Goal: Information Seeking & Learning: Learn about a topic

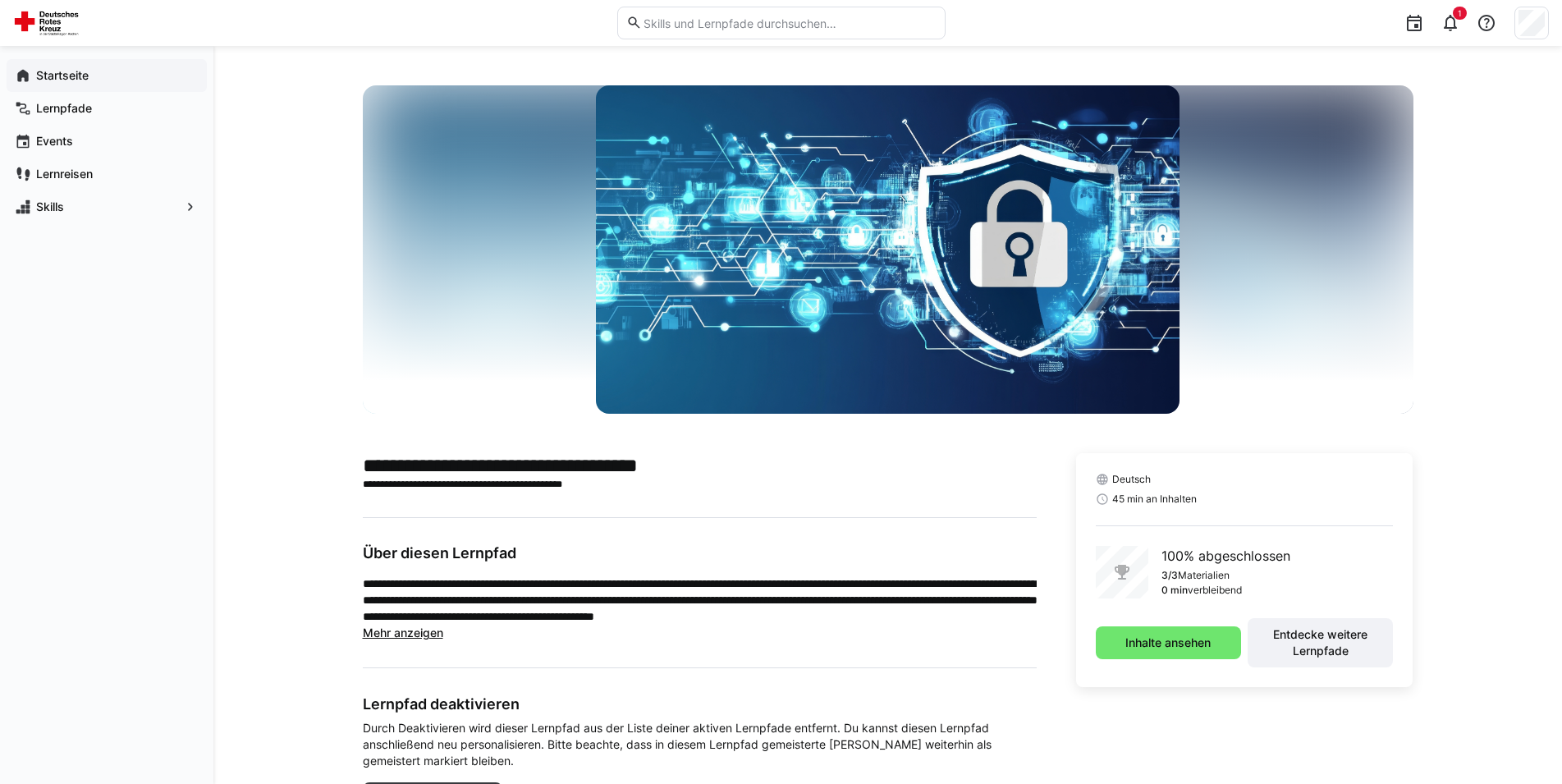
click at [0, 0] on app-navigation-label "Startseite" at bounding box center [0, 0] width 0 height 0
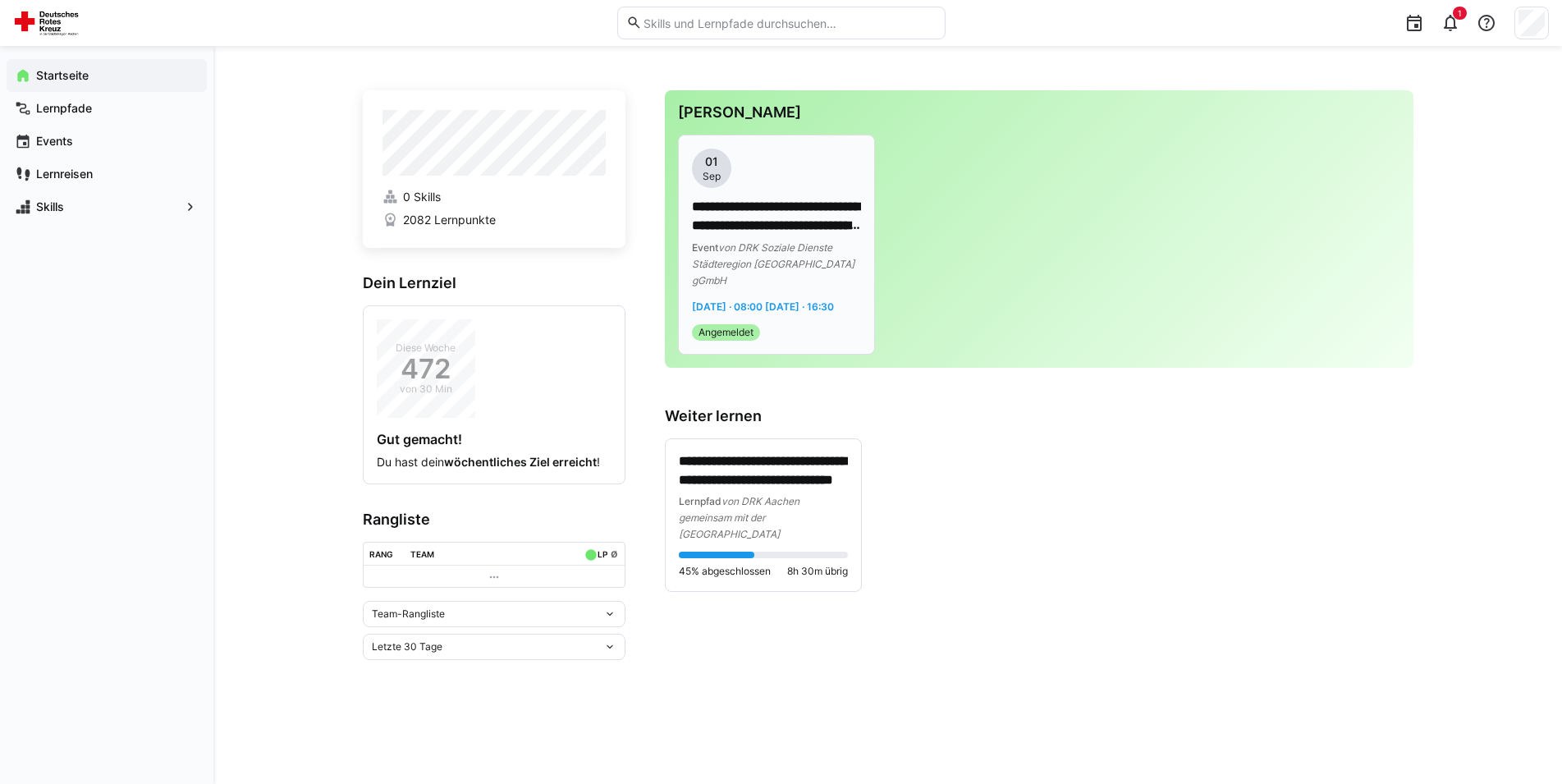
click at [730, 261] on span "von DRK Soziale Dienste Städteregion [GEOGRAPHIC_DATA] gGmbH" at bounding box center [774, 264] width 163 height 45
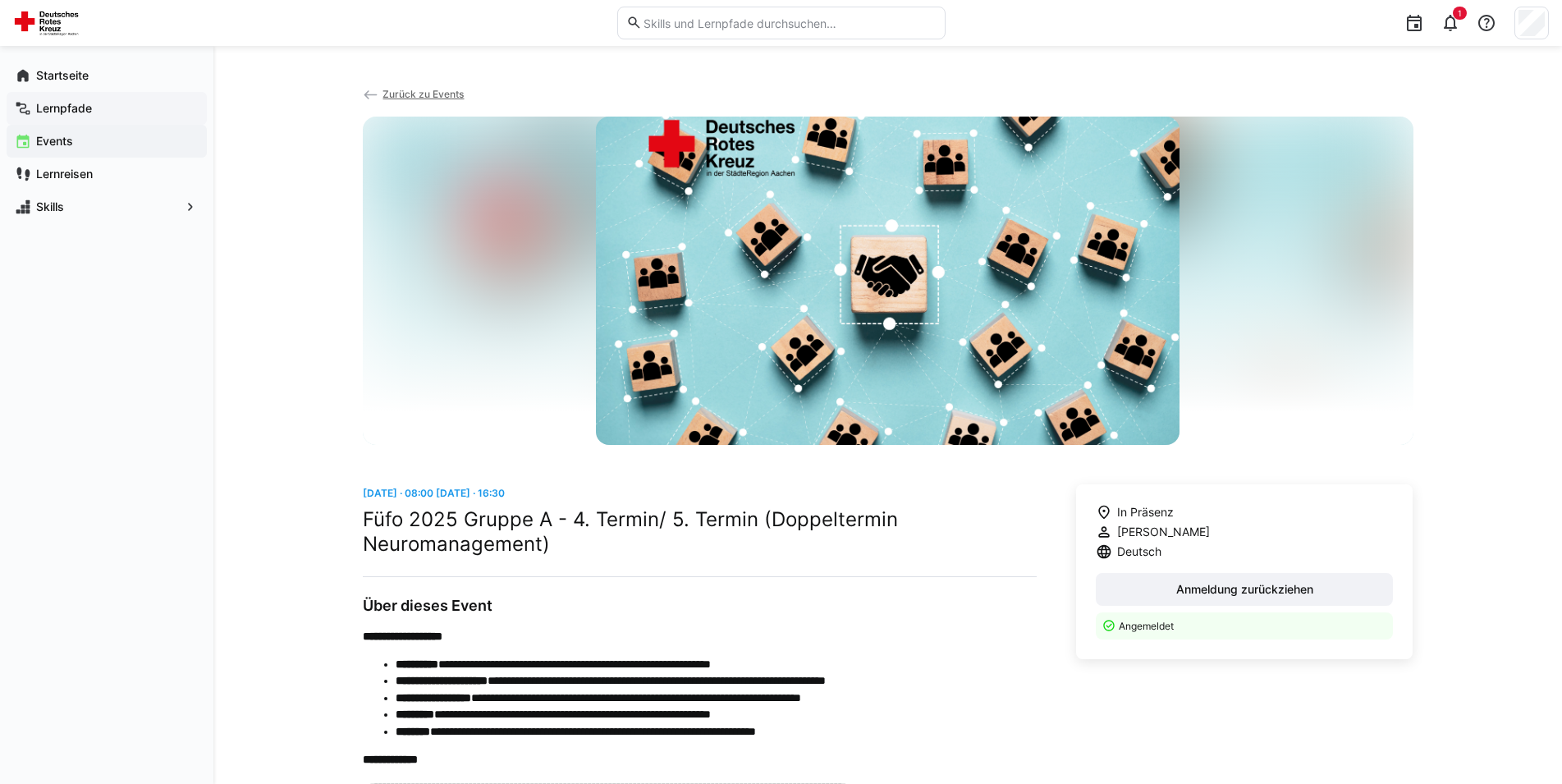
click at [0, 0] on app-navigation-label "Lernpfade" at bounding box center [0, 0] width 0 height 0
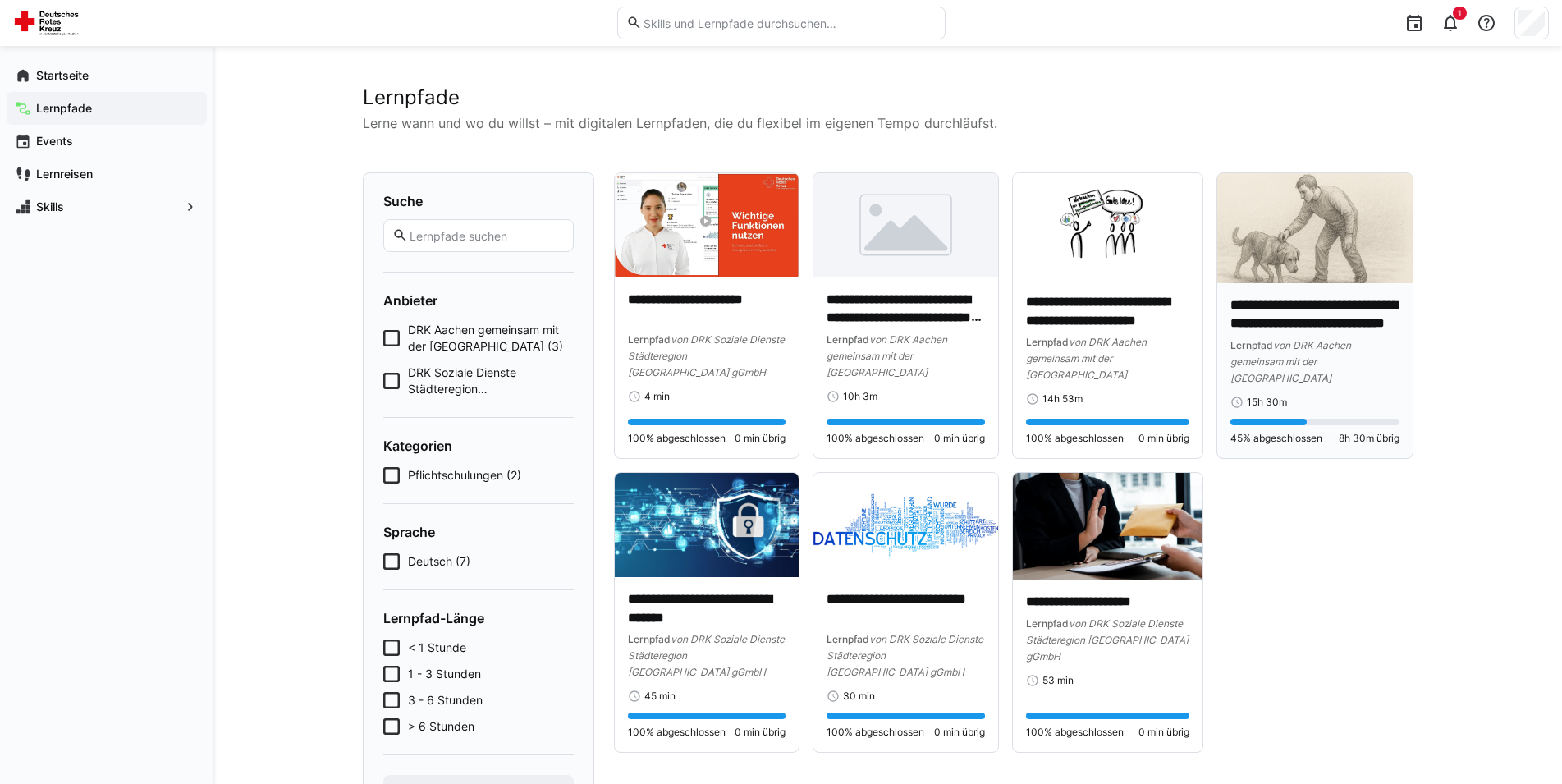
click at [1307, 385] on div "Lernpfad von DRK Aachen gemeinsam mit der [GEOGRAPHIC_DATA]" at bounding box center [1315, 361] width 169 height 49
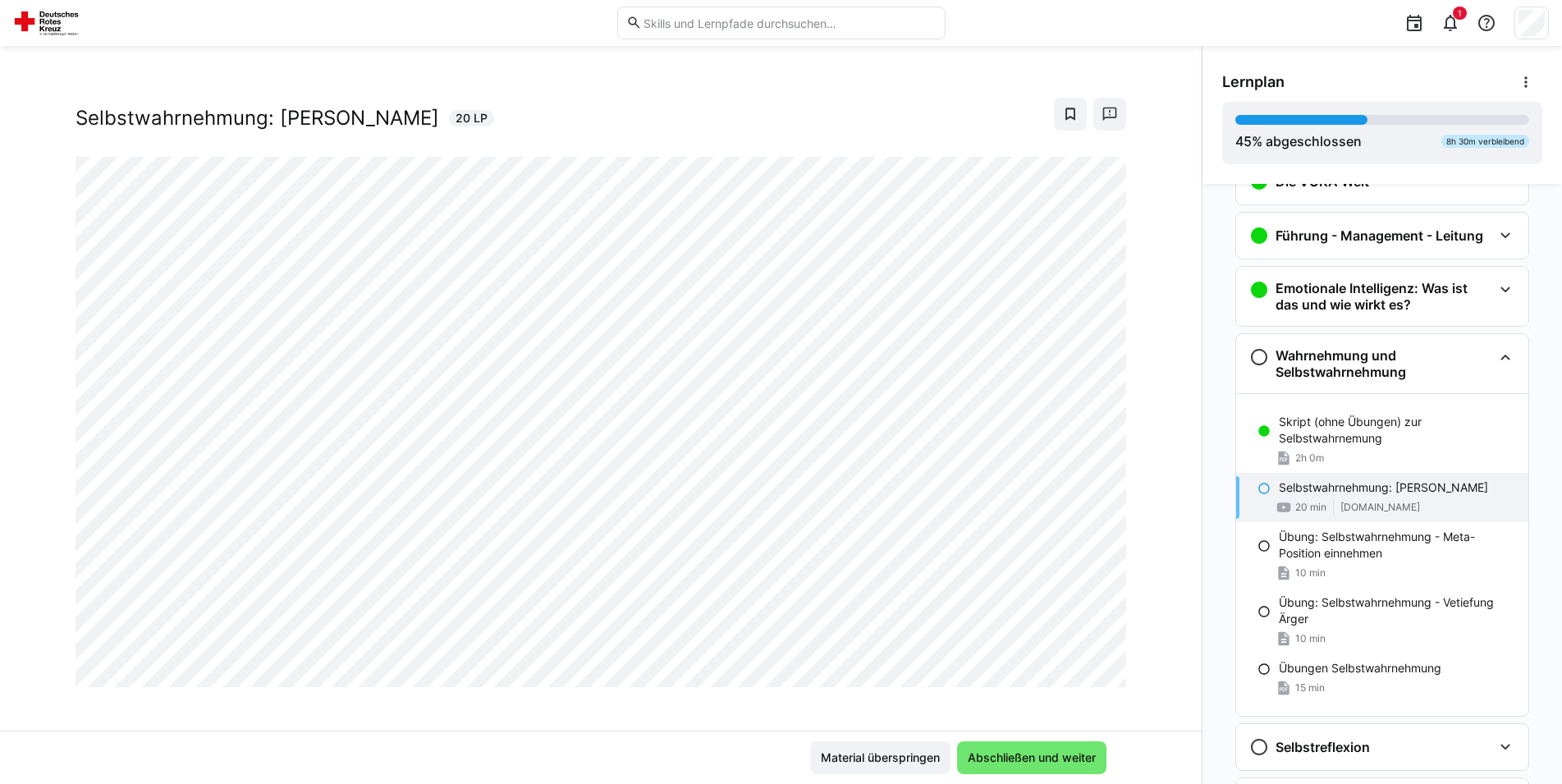
scroll to position [27, 0]
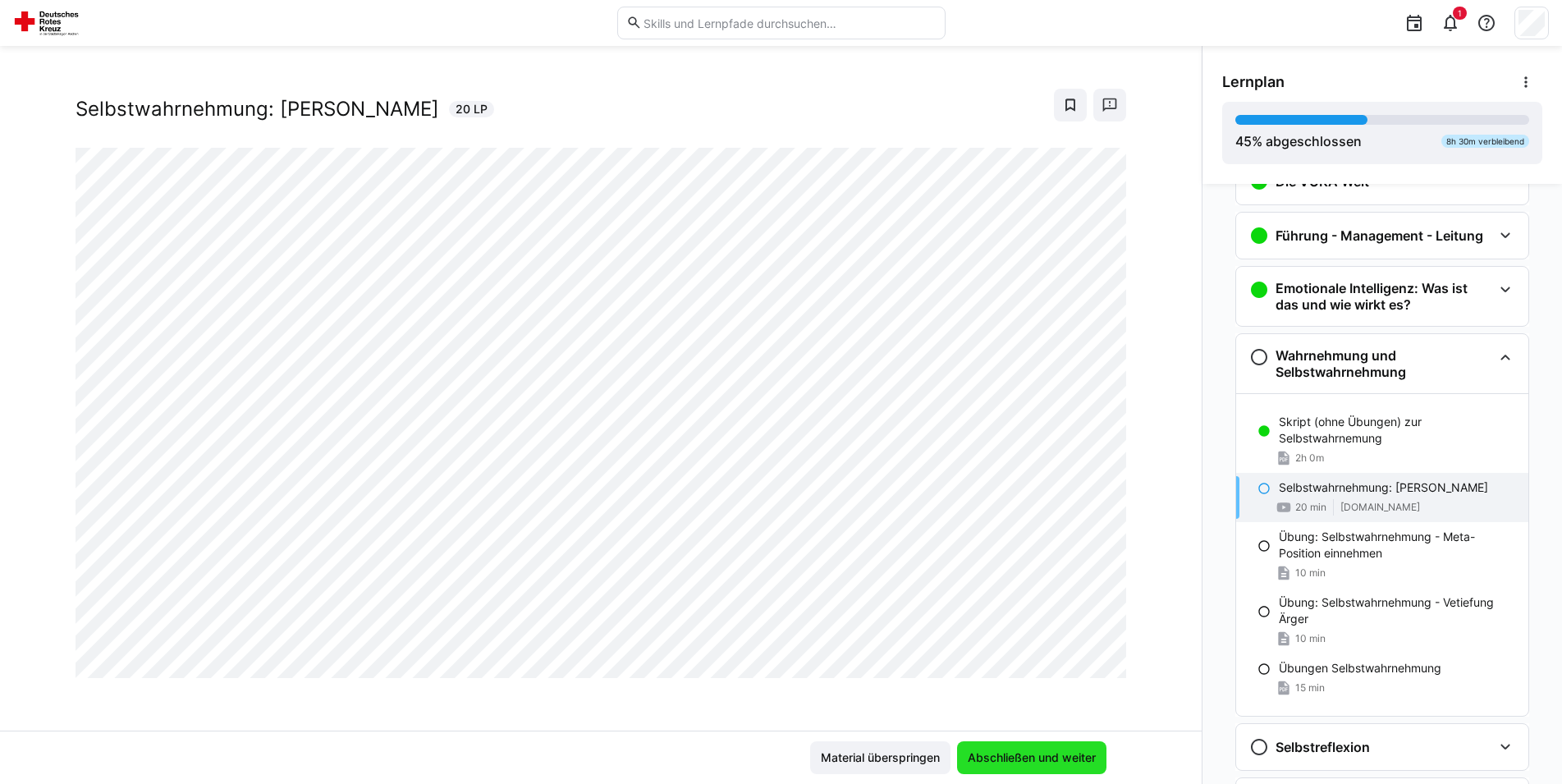
click at [1002, 760] on span "Abschließen und weiter" at bounding box center [1032, 757] width 133 height 16
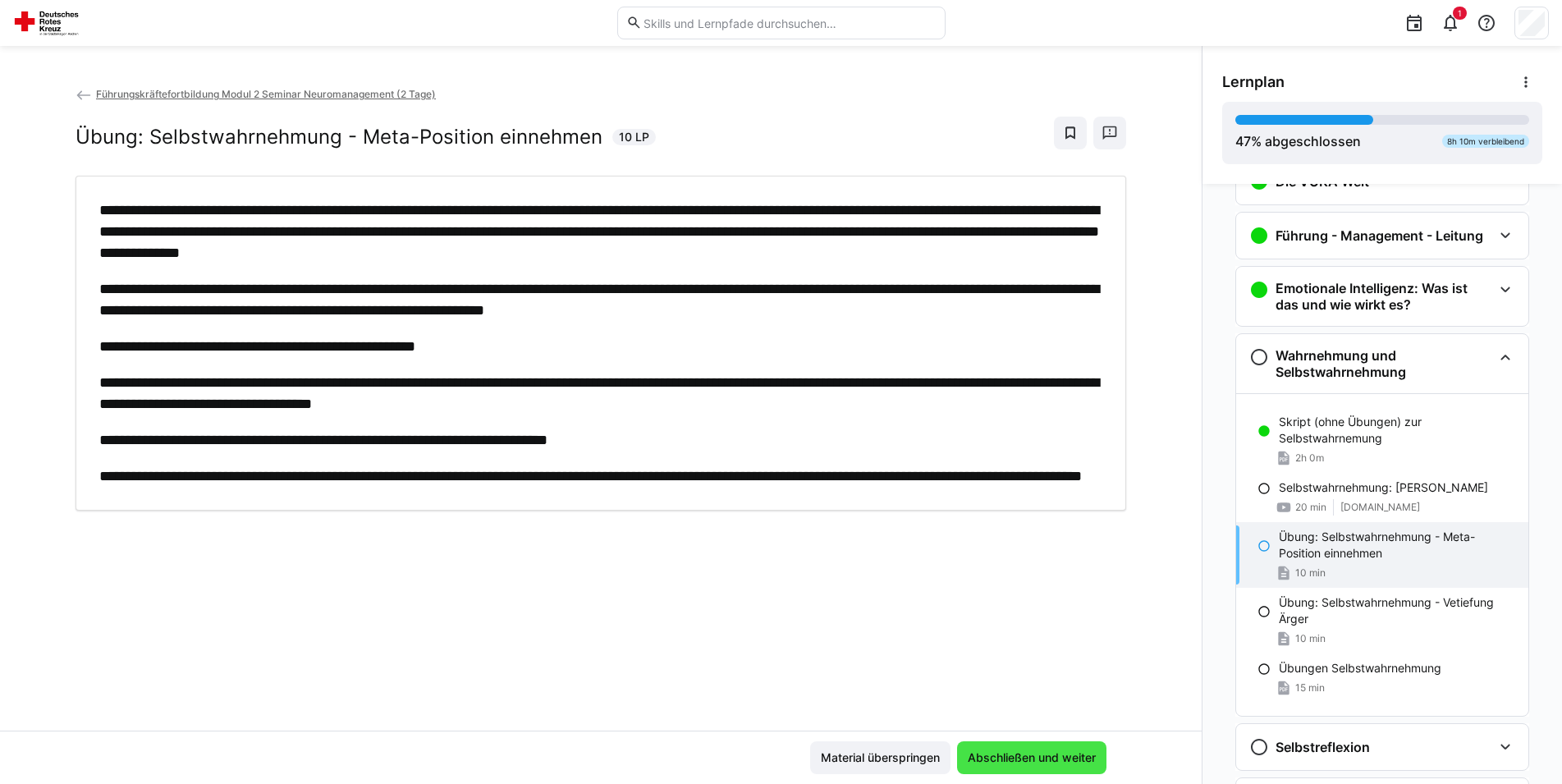
scroll to position [0, 0]
click at [990, 759] on span "Abschließen und weiter" at bounding box center [1032, 757] width 133 height 16
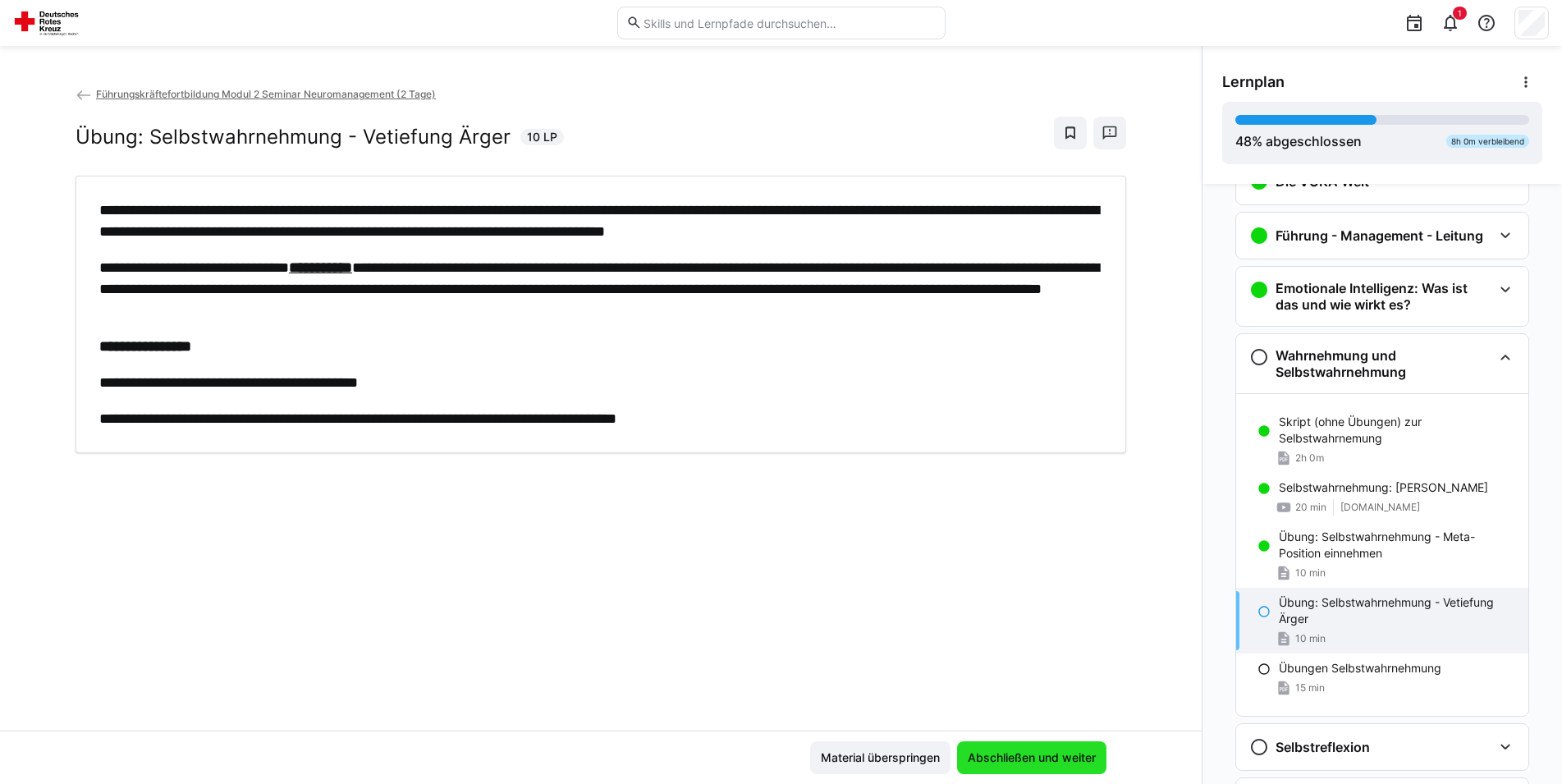
click at [996, 756] on span "Abschließen und weiter" at bounding box center [1032, 757] width 133 height 16
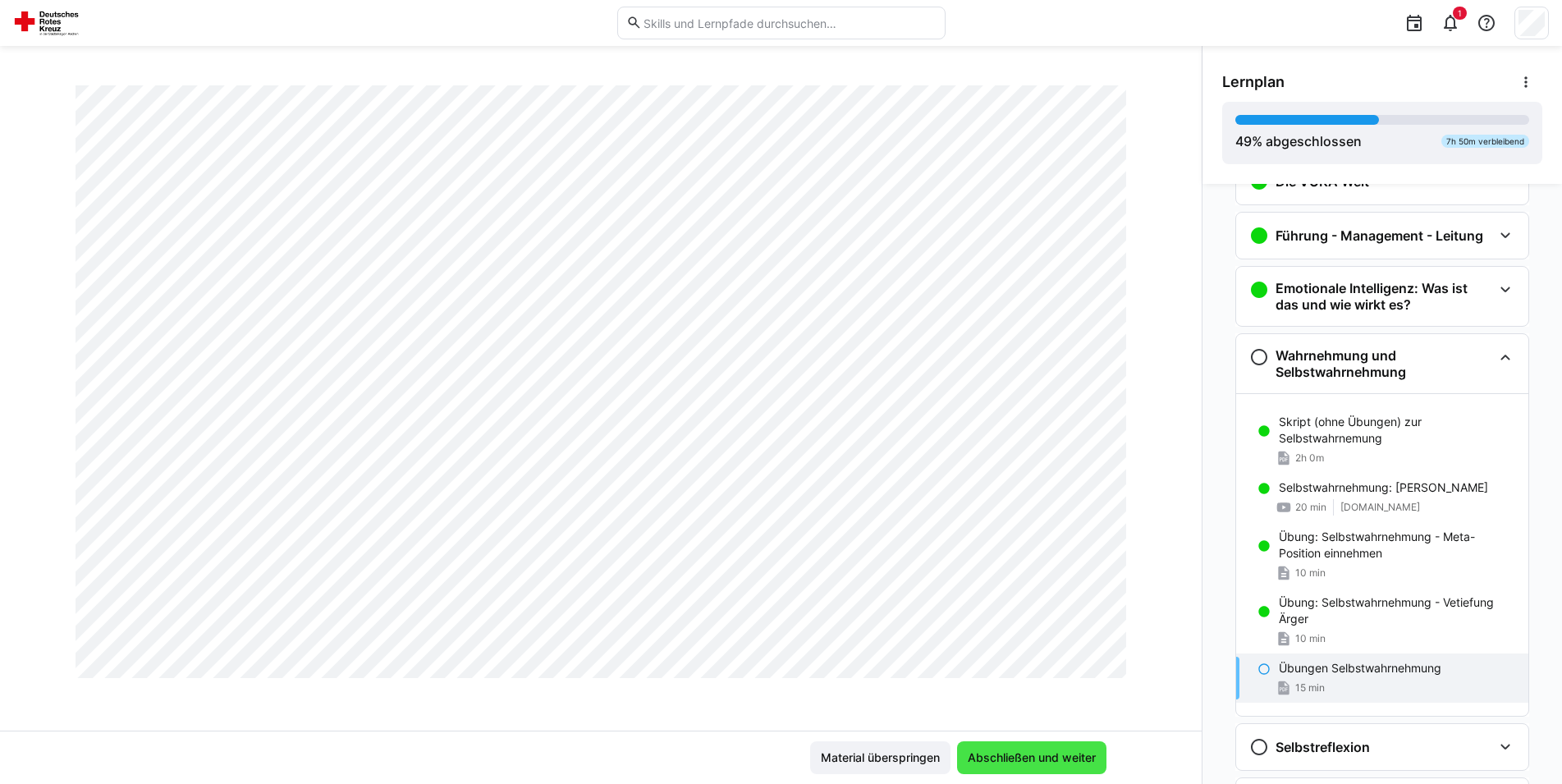
scroll to position [5274, 0]
click at [983, 751] on span "Abschließen und weiter" at bounding box center [1032, 757] width 133 height 16
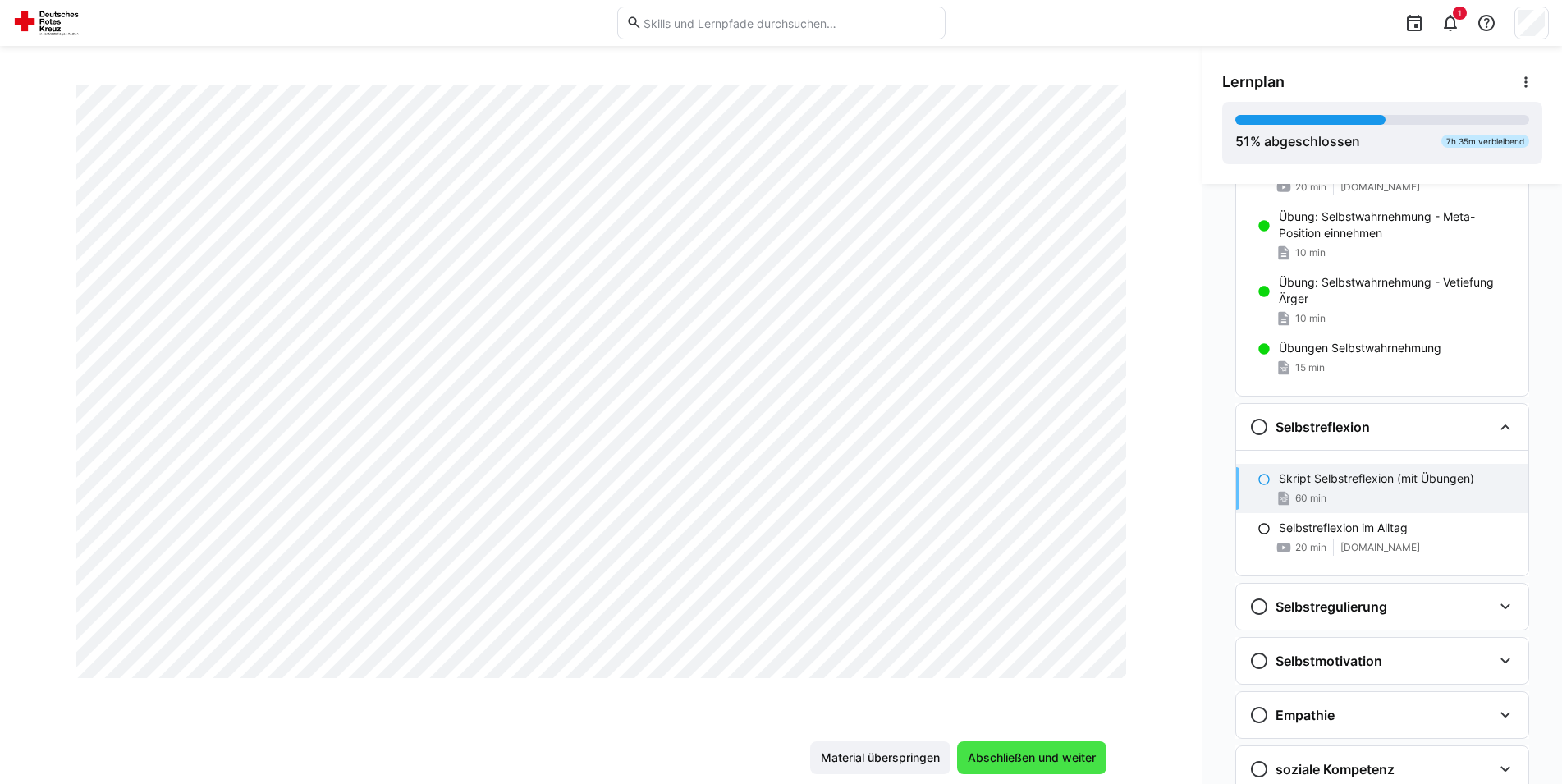
scroll to position [526, 0]
click at [996, 761] on span "Abschließen und weiter" at bounding box center [1032, 757] width 133 height 16
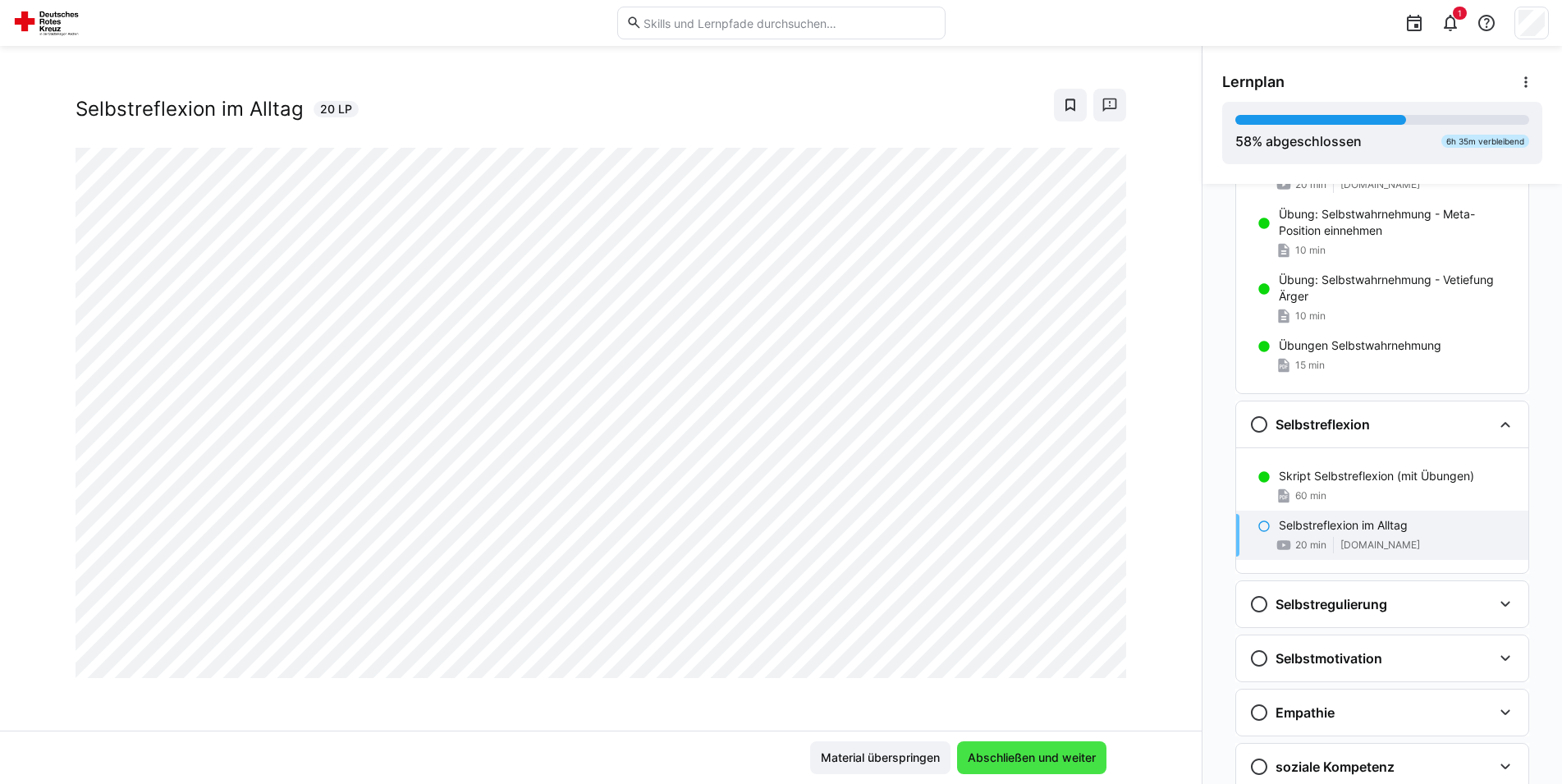
scroll to position [27, 0]
click at [1014, 760] on span "Abschließen und weiter" at bounding box center [1032, 757] width 133 height 16
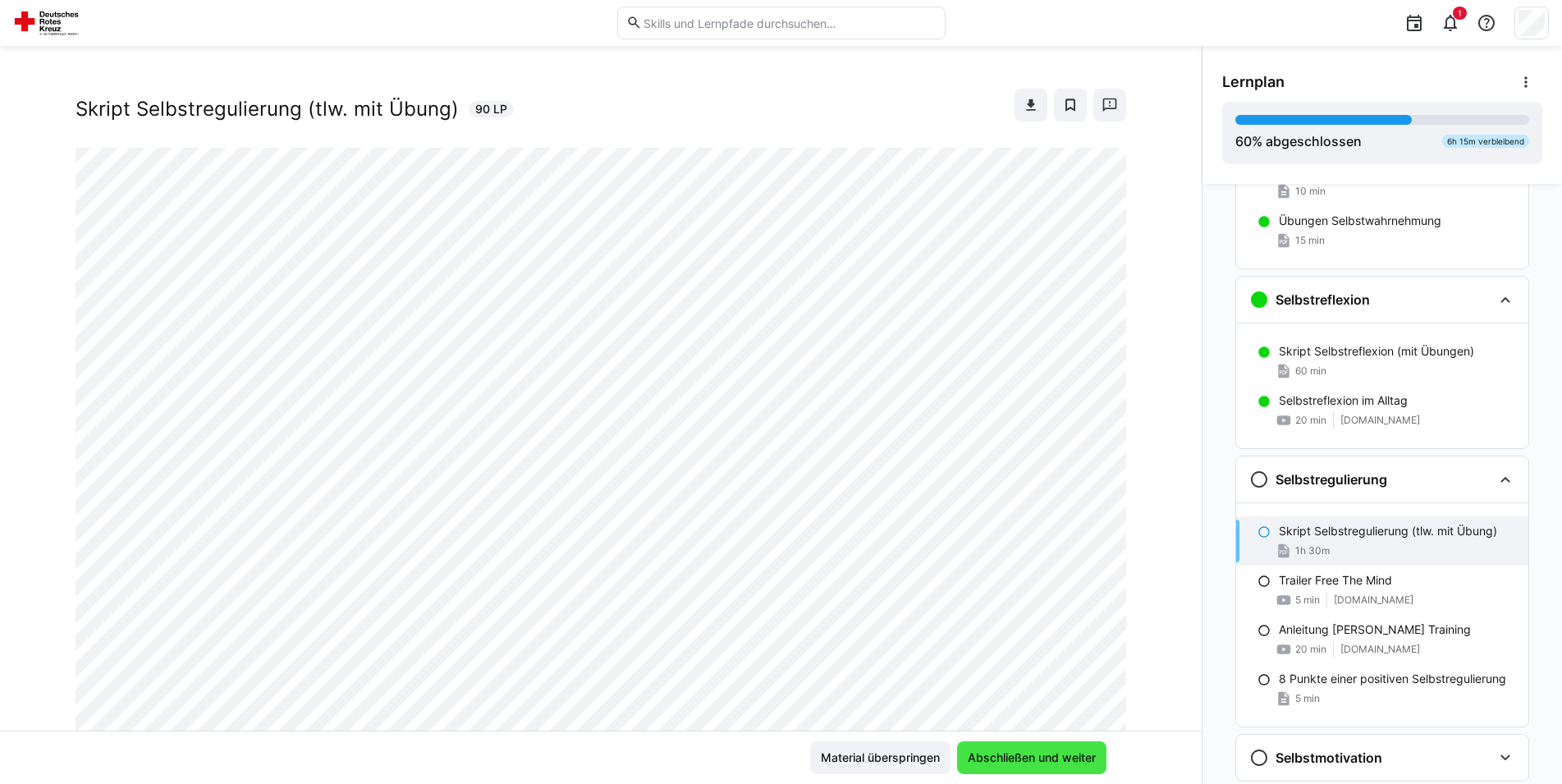
scroll to position [651, 0]
click at [993, 748] on span "Abschließen und weiter" at bounding box center [1032, 757] width 150 height 33
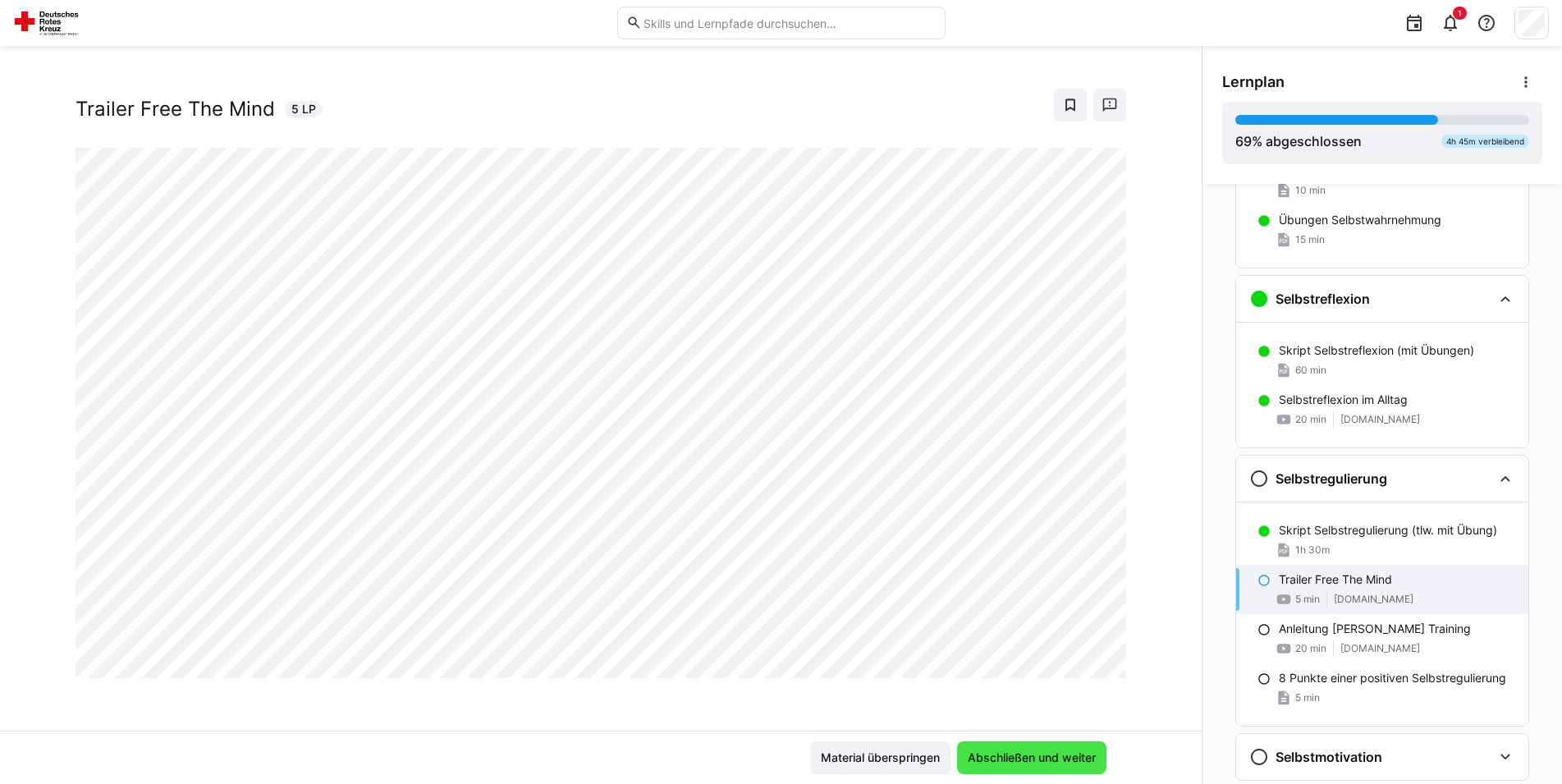
click at [1033, 754] on span "Abschließen und weiter" at bounding box center [1032, 757] width 133 height 16
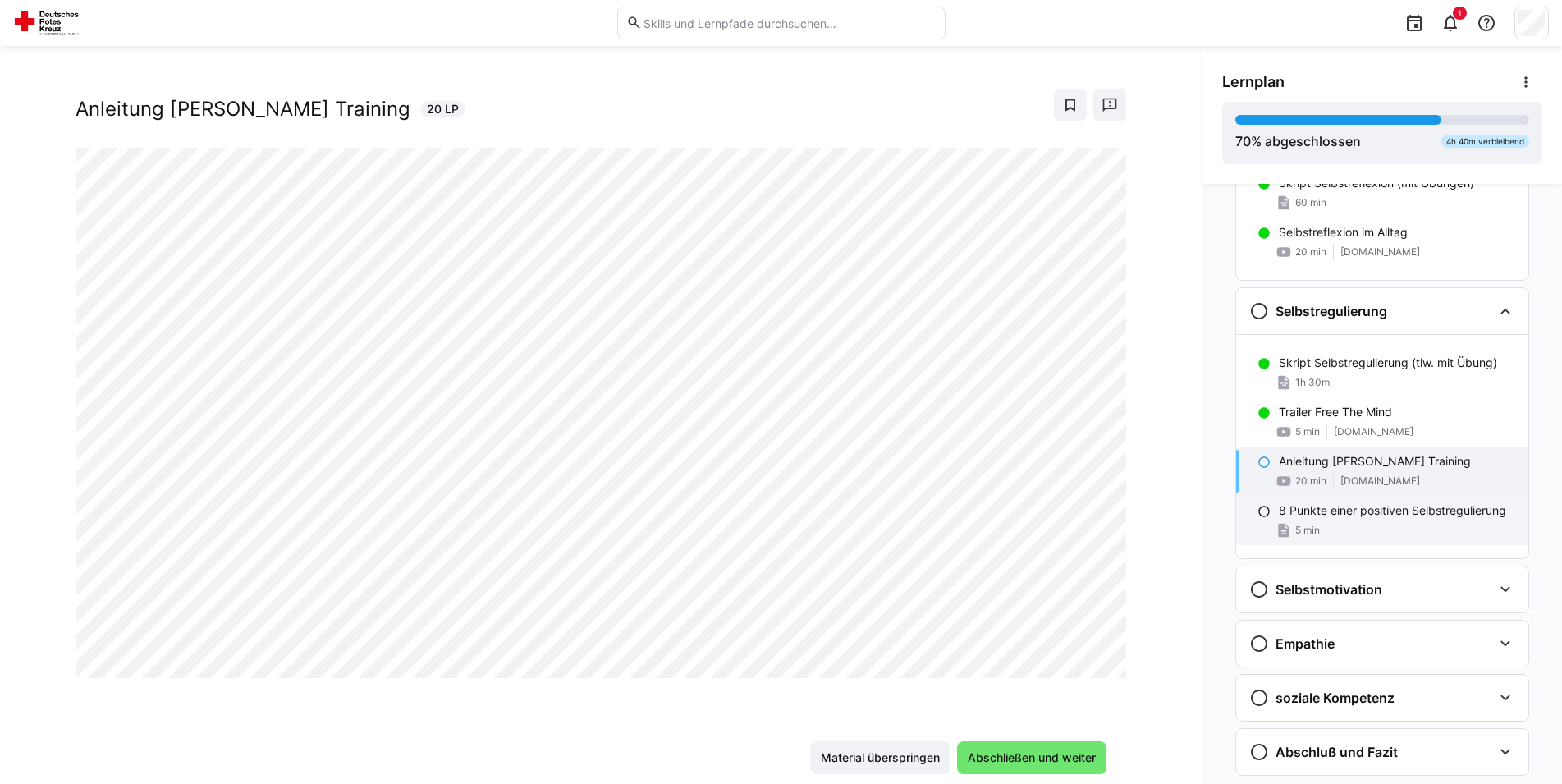
scroll to position [876, 0]
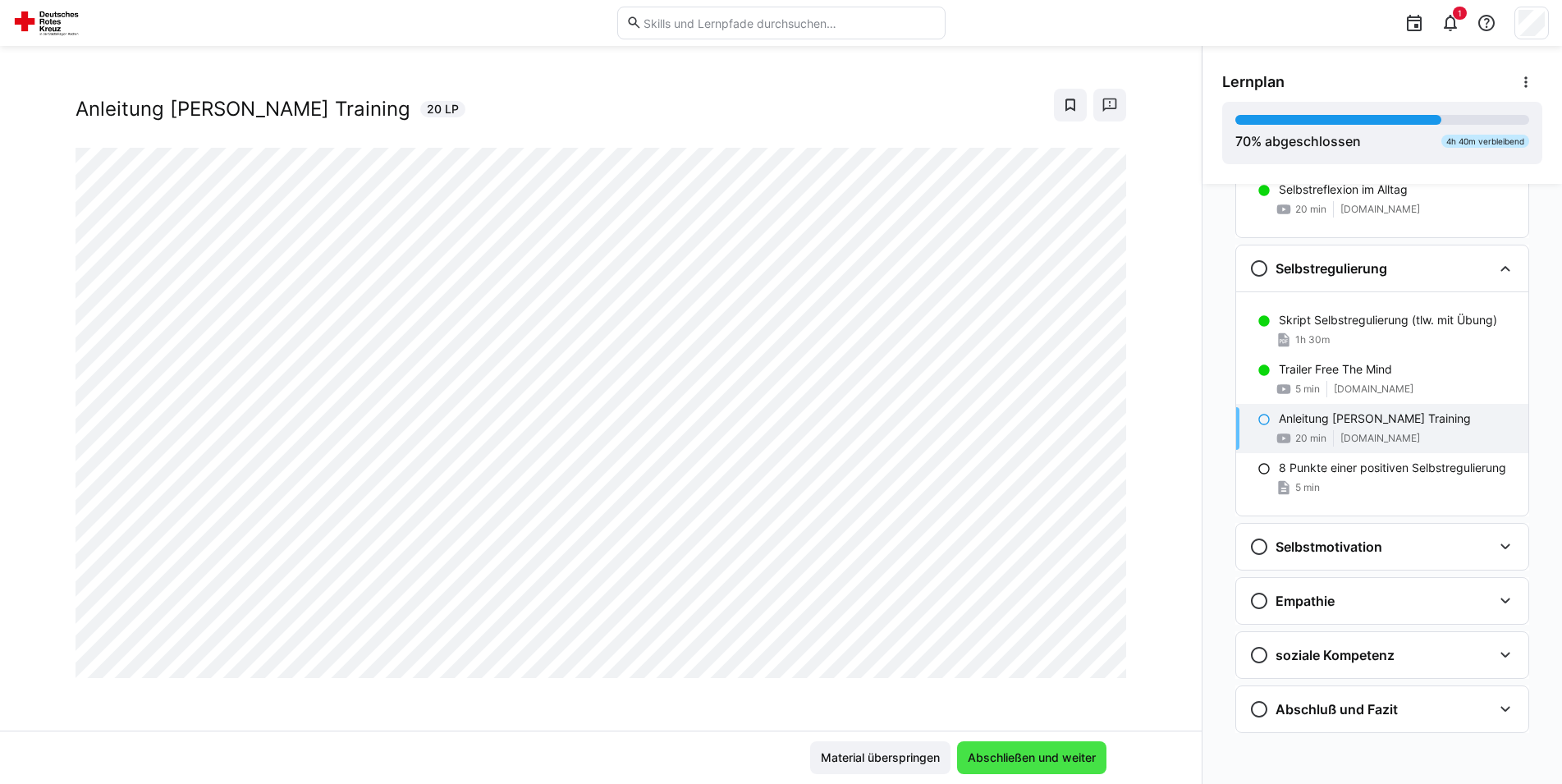
click at [1047, 756] on span "Abschließen und weiter" at bounding box center [1032, 757] width 133 height 16
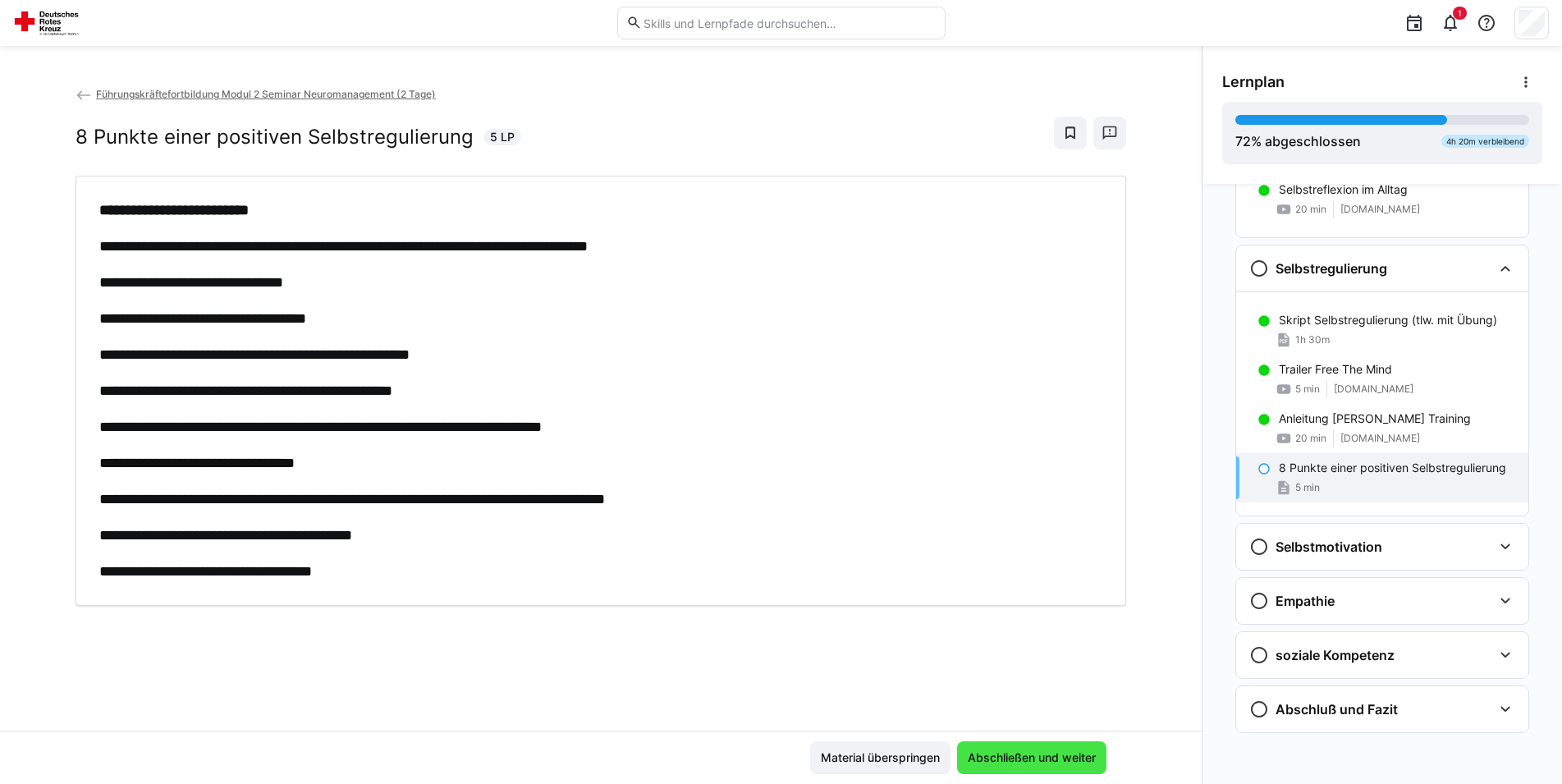
scroll to position [0, 0]
click at [1047, 756] on span "Abschließen und weiter" at bounding box center [1032, 757] width 133 height 16
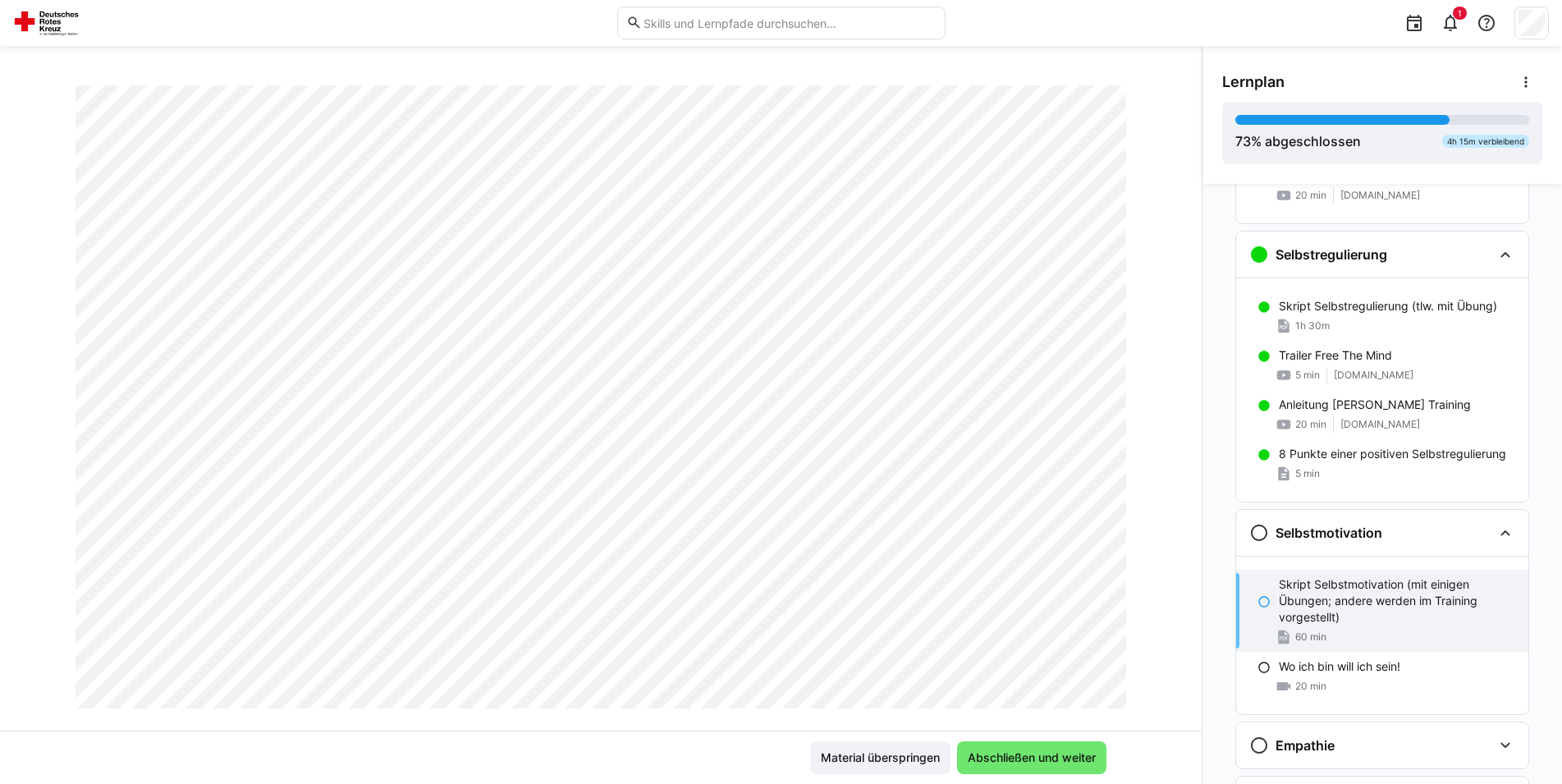
scroll to position [586, 0]
click at [1008, 761] on span "Abschließen und weiter" at bounding box center [1032, 757] width 133 height 16
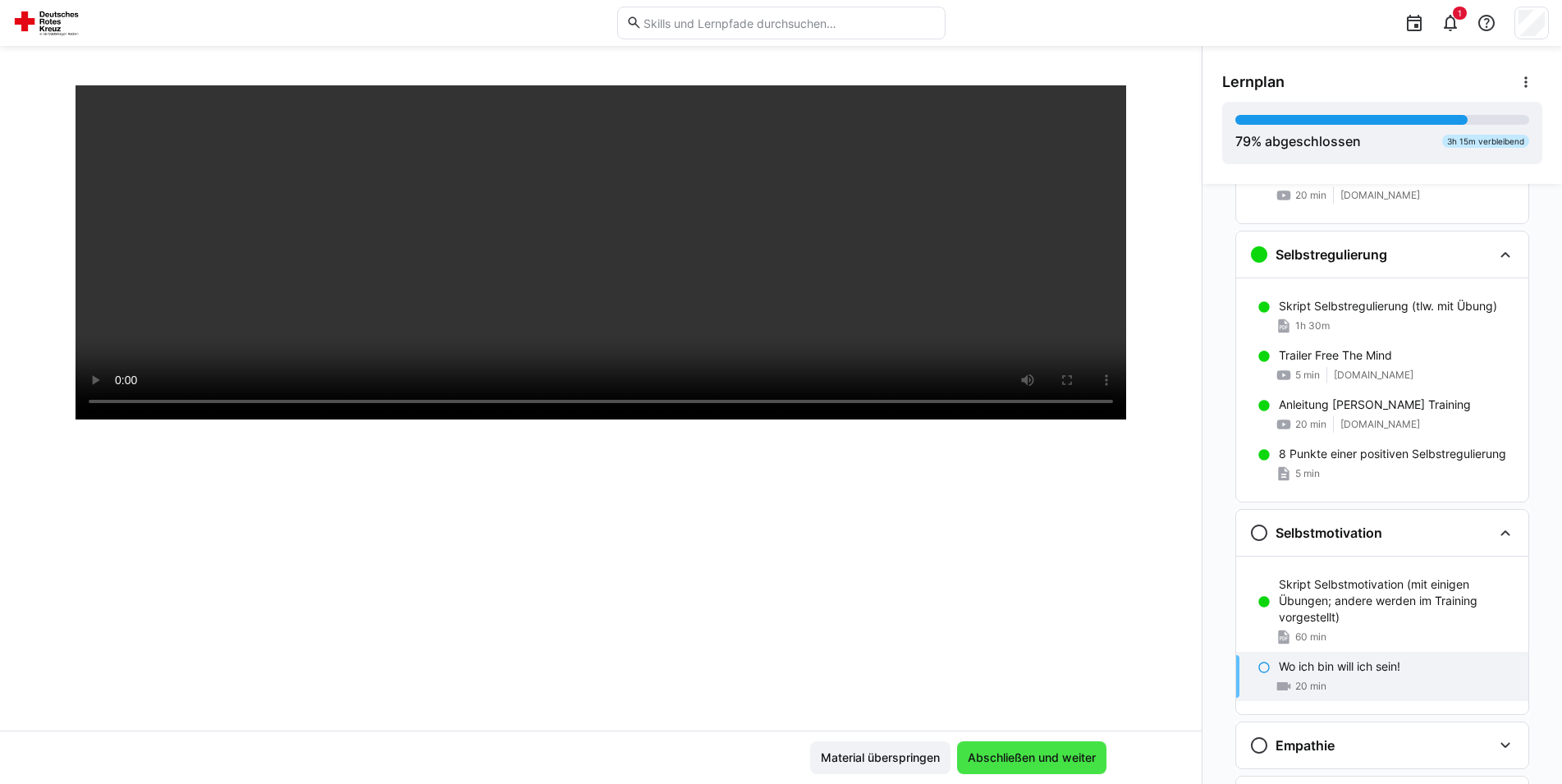
scroll to position [281, 0]
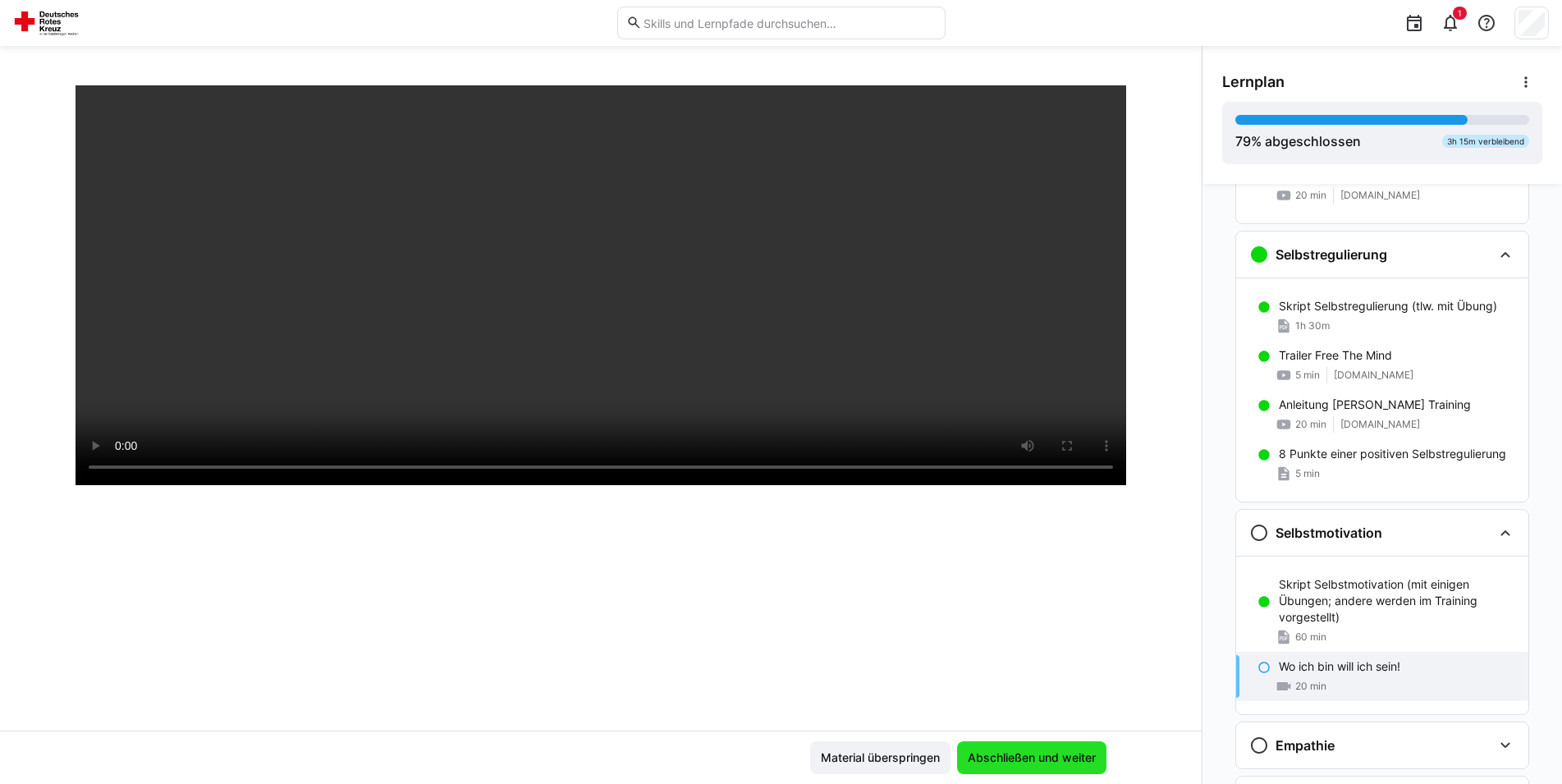
click at [1041, 760] on span "Abschließen und weiter" at bounding box center [1032, 757] width 133 height 16
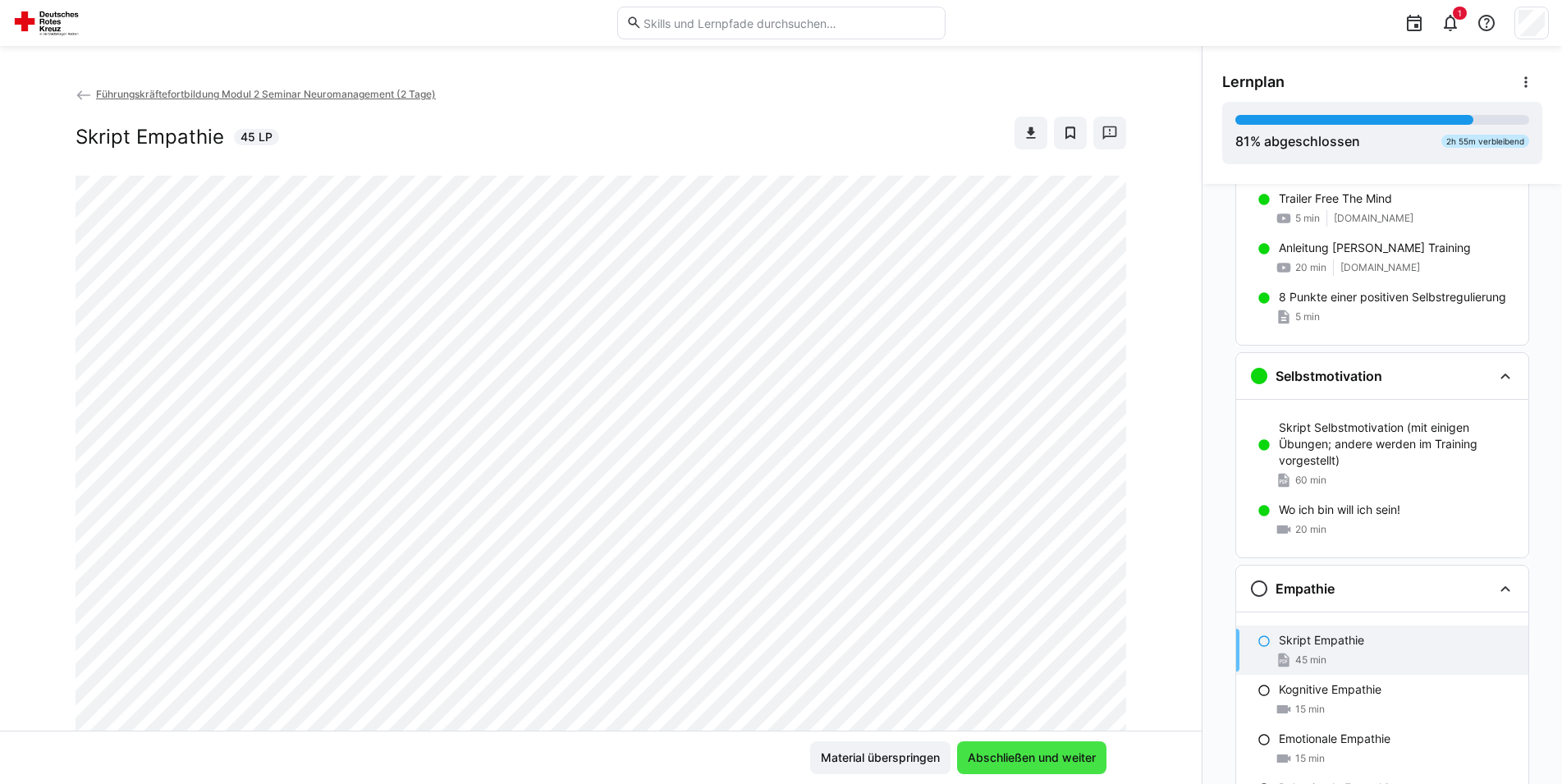
scroll to position [1034, 0]
click at [1000, 758] on span "Abschließen und weiter" at bounding box center [1032, 757] width 133 height 16
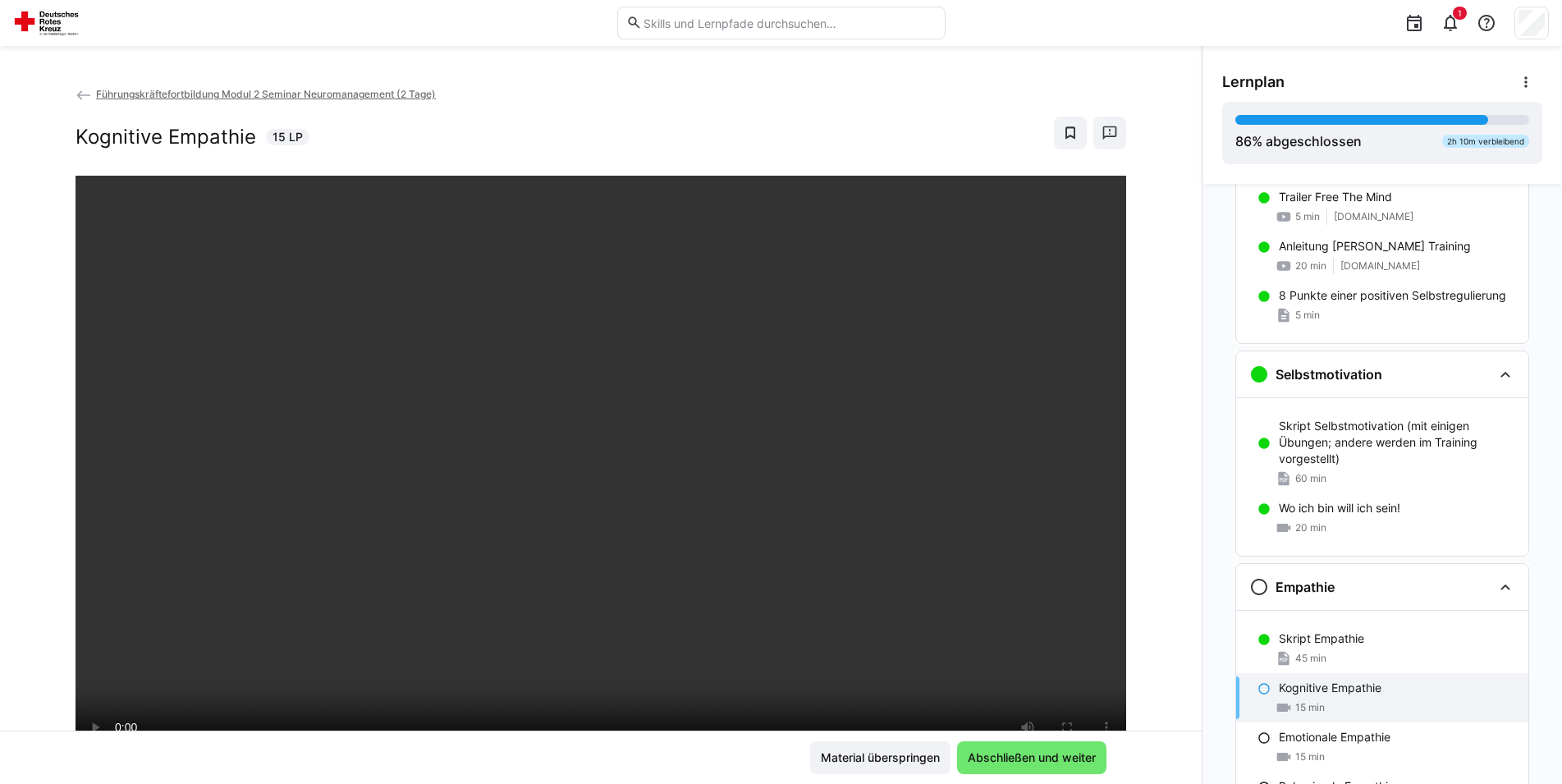
scroll to position [251, 0]
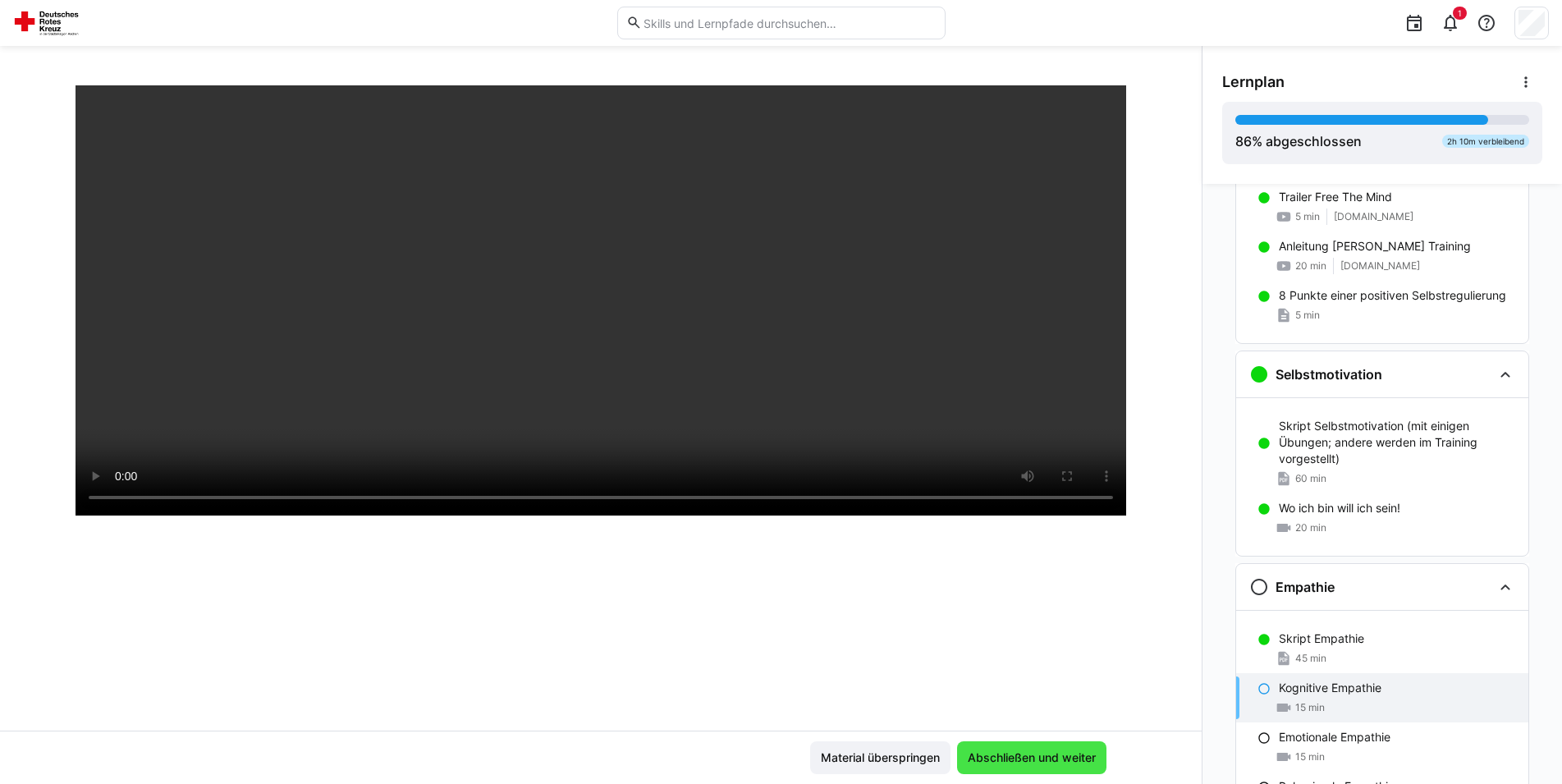
click at [1055, 759] on span "Abschließen und weiter" at bounding box center [1032, 757] width 133 height 16
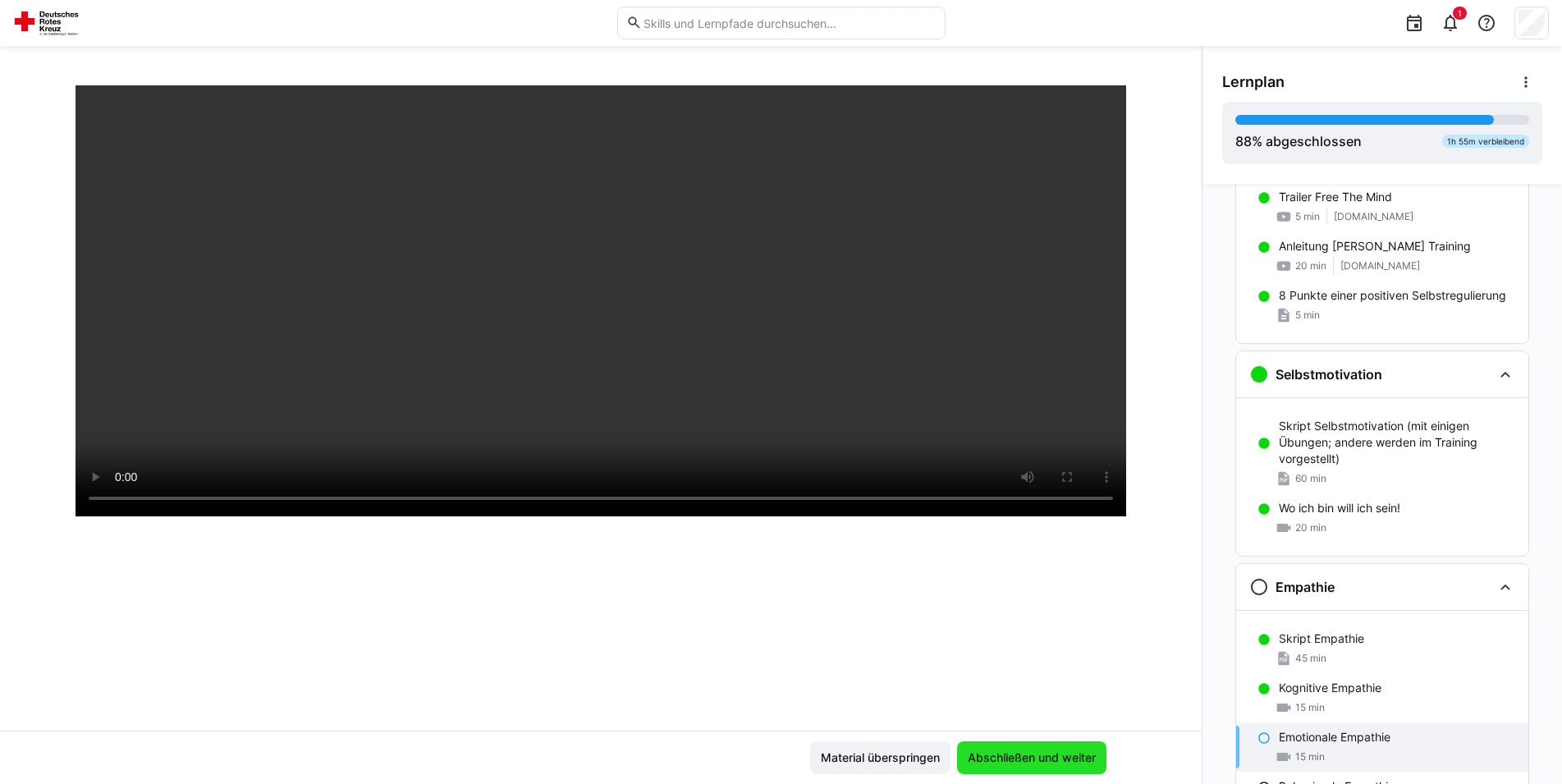
click at [1058, 757] on span "Abschließen und weiter" at bounding box center [1032, 757] width 133 height 16
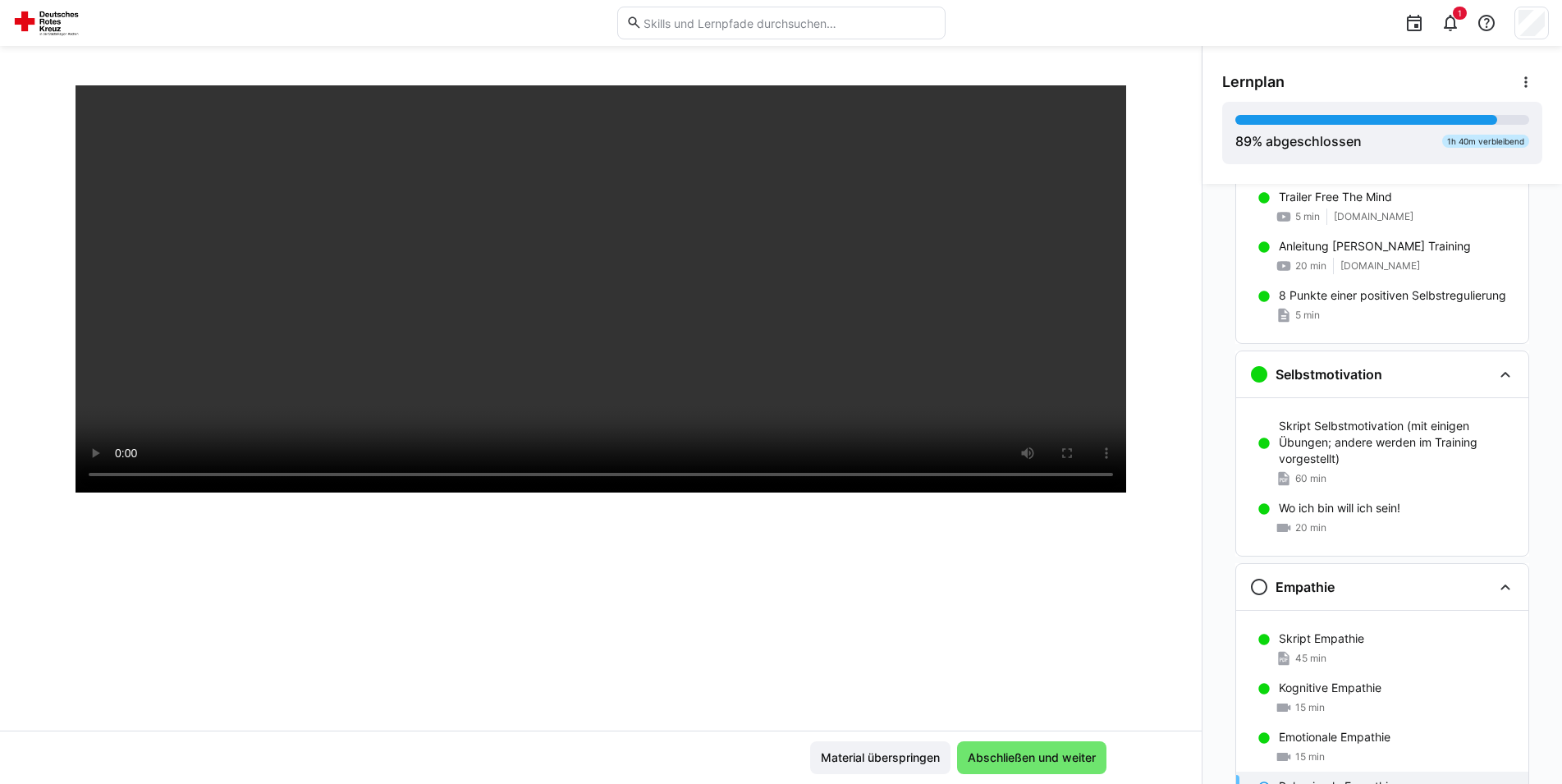
scroll to position [281, 0]
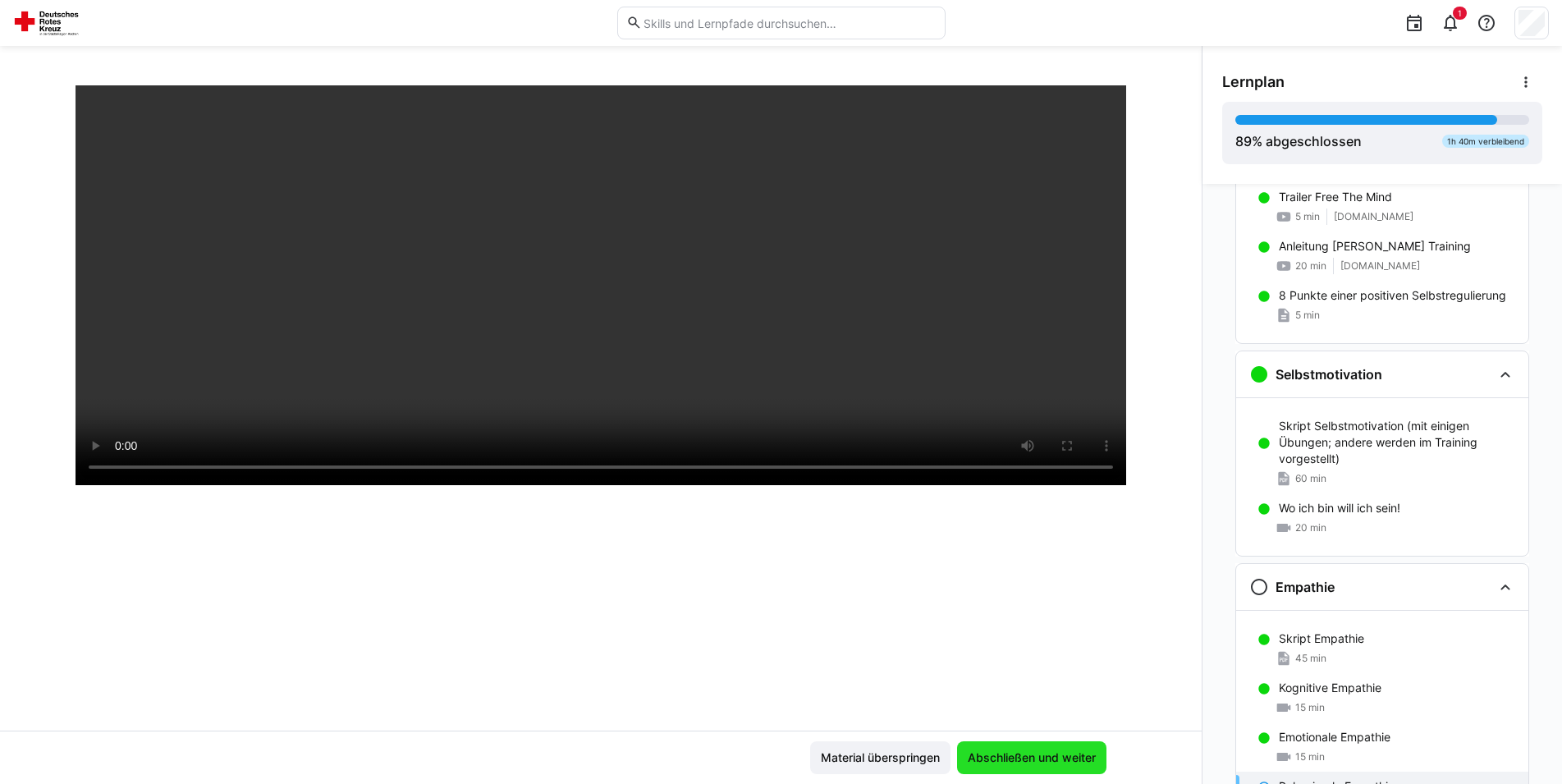
click at [1008, 759] on span "Abschließen und weiter" at bounding box center [1032, 757] width 133 height 16
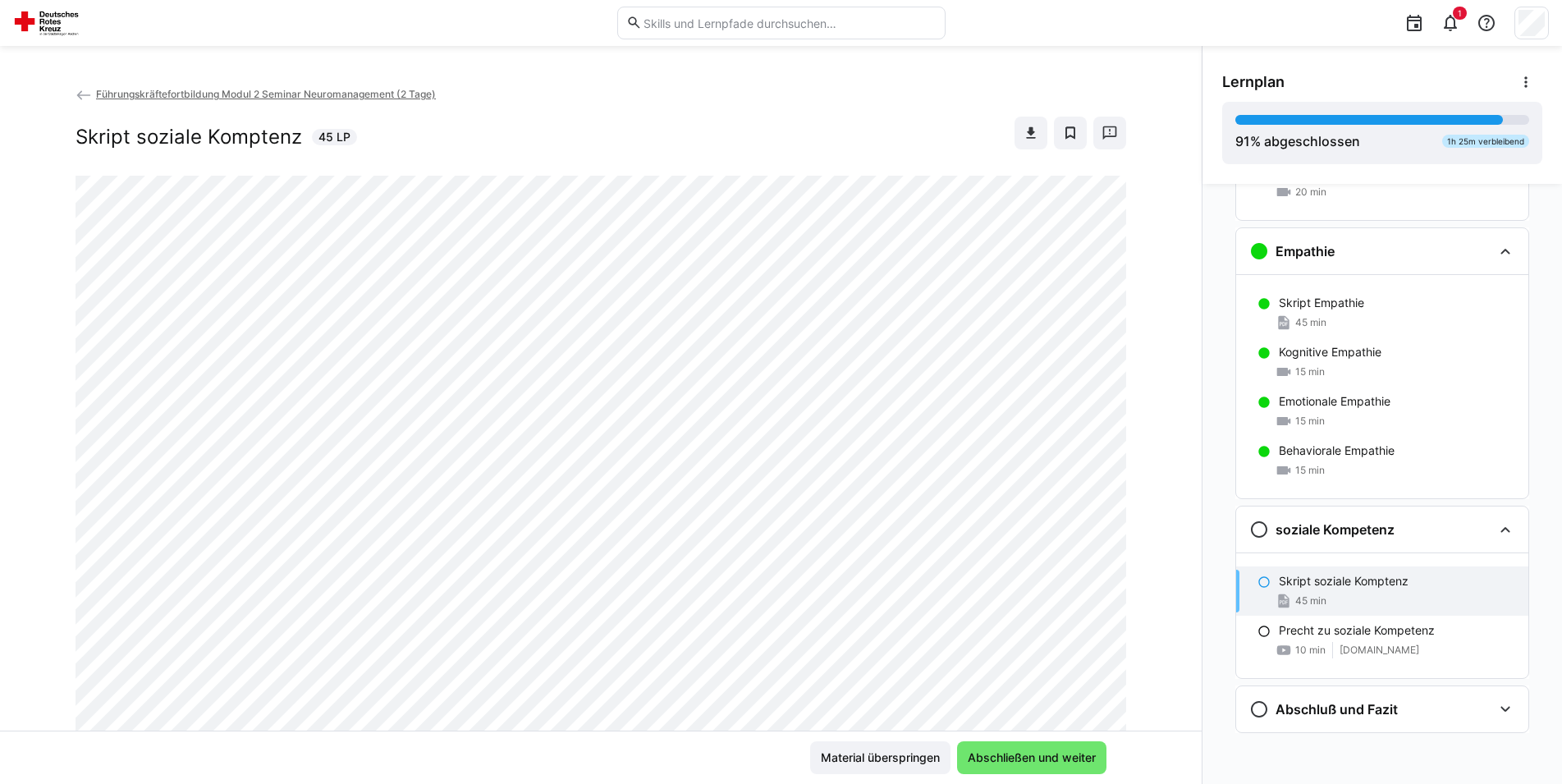
scroll to position [1383, 0]
click at [1260, 576] on eds-icon at bounding box center [1265, 582] width 13 height 13
click at [1001, 756] on span "Abschließen und weiter" at bounding box center [1032, 757] width 133 height 16
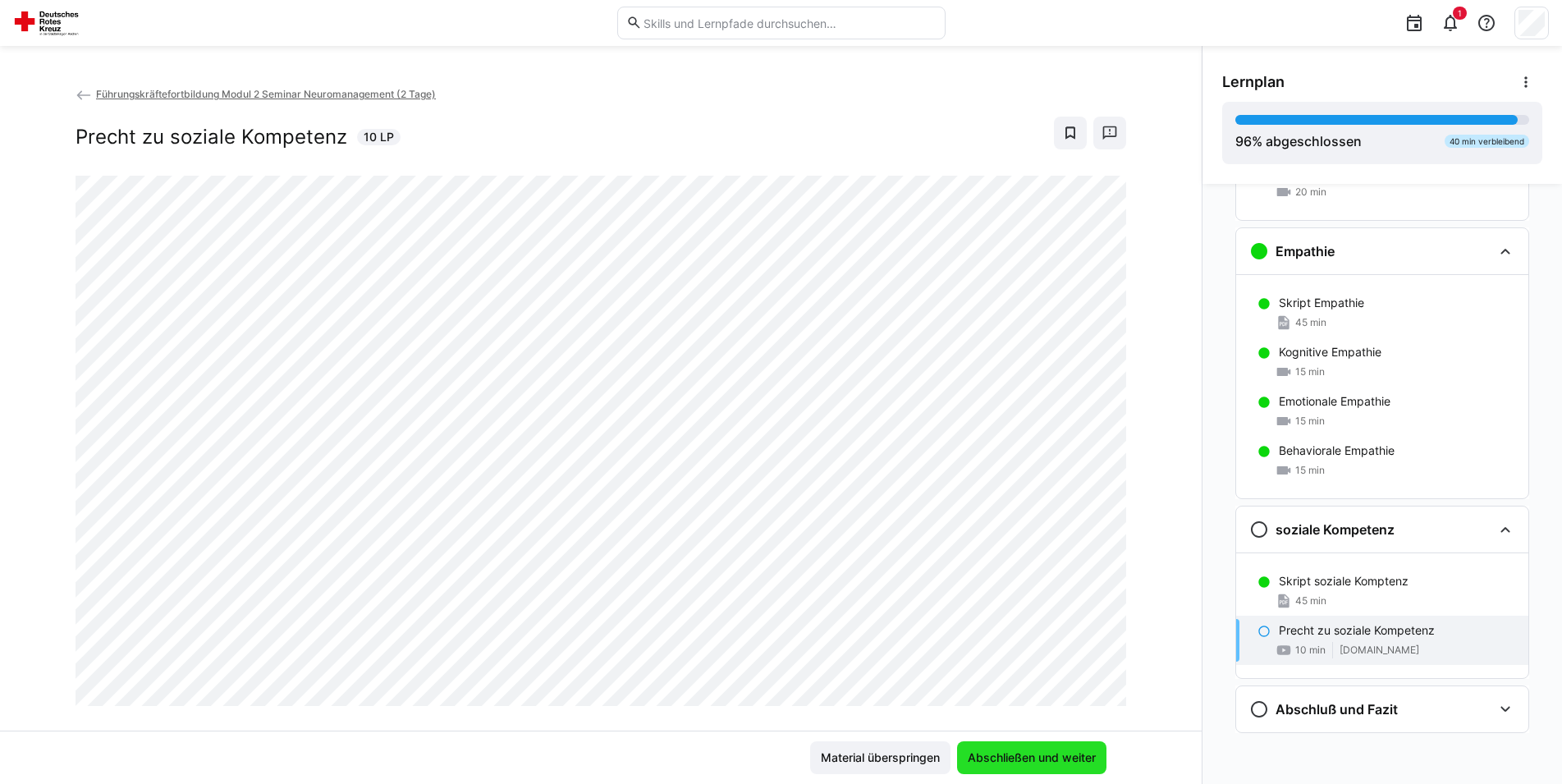
click at [1049, 747] on span "Abschließen und weiter" at bounding box center [1032, 757] width 150 height 33
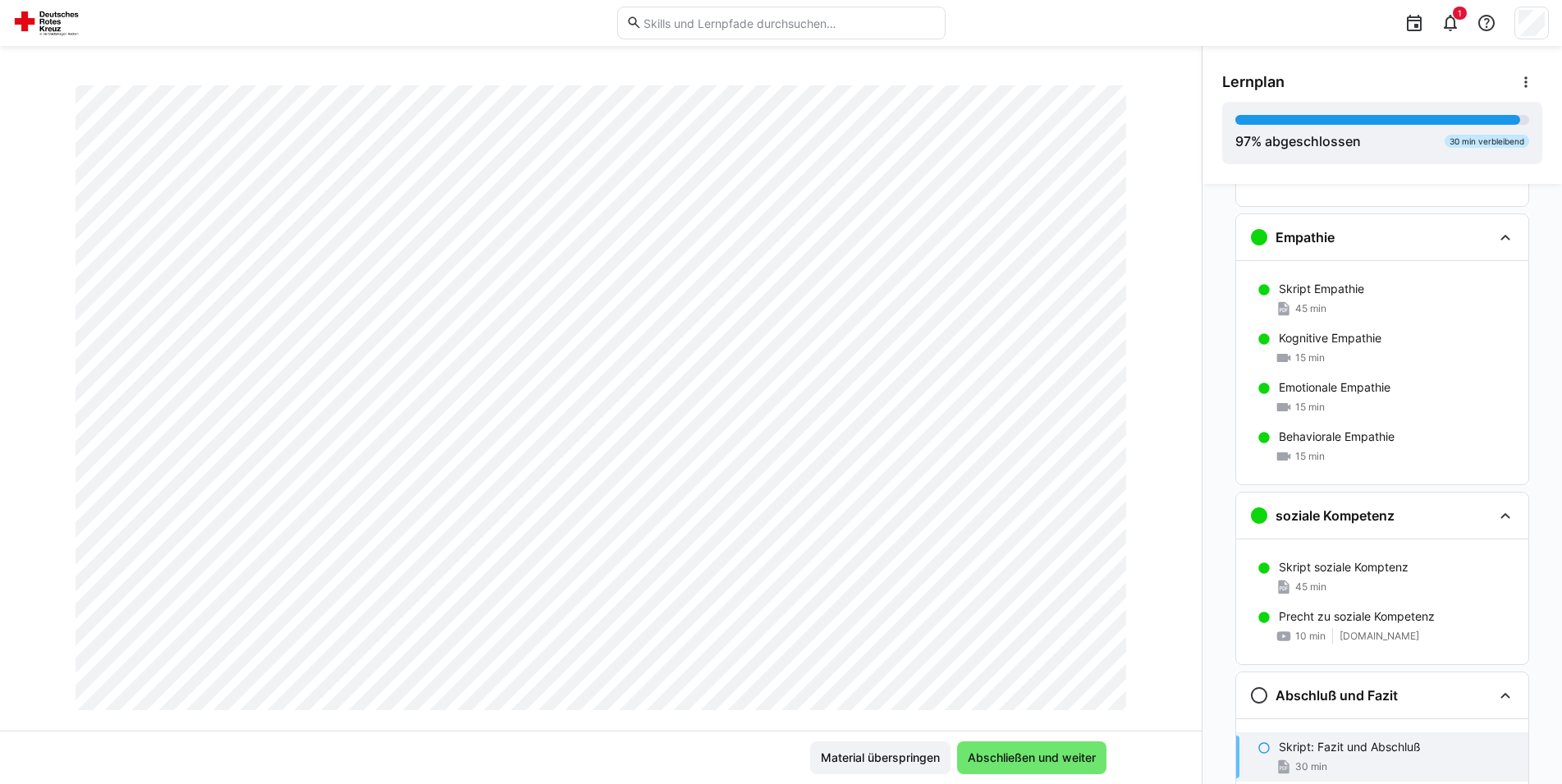
scroll to position [251, 0]
click at [1000, 759] on span "Abschließen und weiter" at bounding box center [1032, 757] width 133 height 16
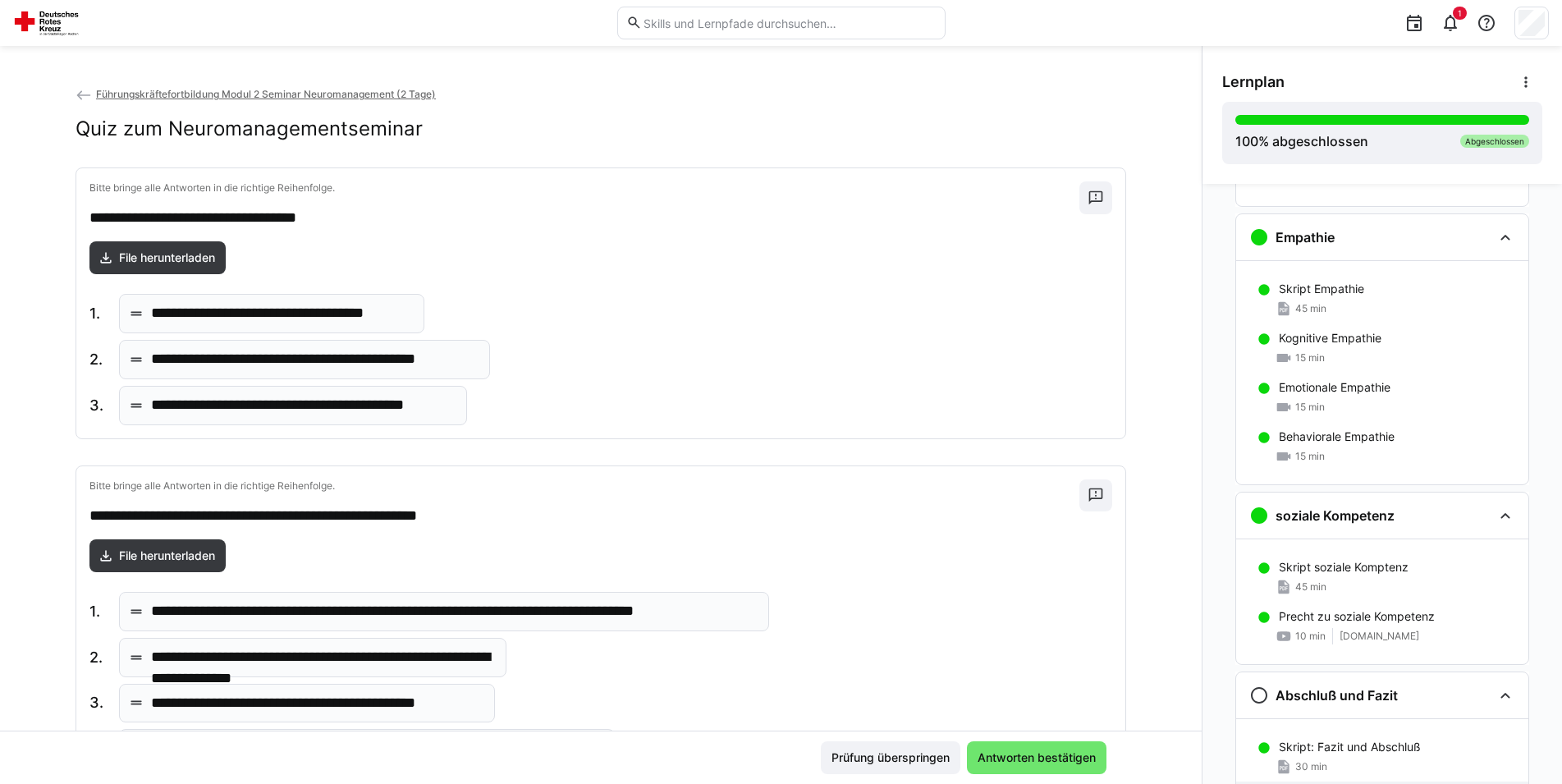
click at [128, 314] on eds-icon at bounding box center [135, 312] width 16 height 16
click at [149, 317] on body "**********" at bounding box center [781, 392] width 1562 height 784
click at [89, 309] on span "1." at bounding box center [97, 313] width 16 height 22
click at [181, 313] on p "**********" at bounding box center [280, 313] width 260 height 22
click at [207, 312] on p "**********" at bounding box center [280, 313] width 260 height 22
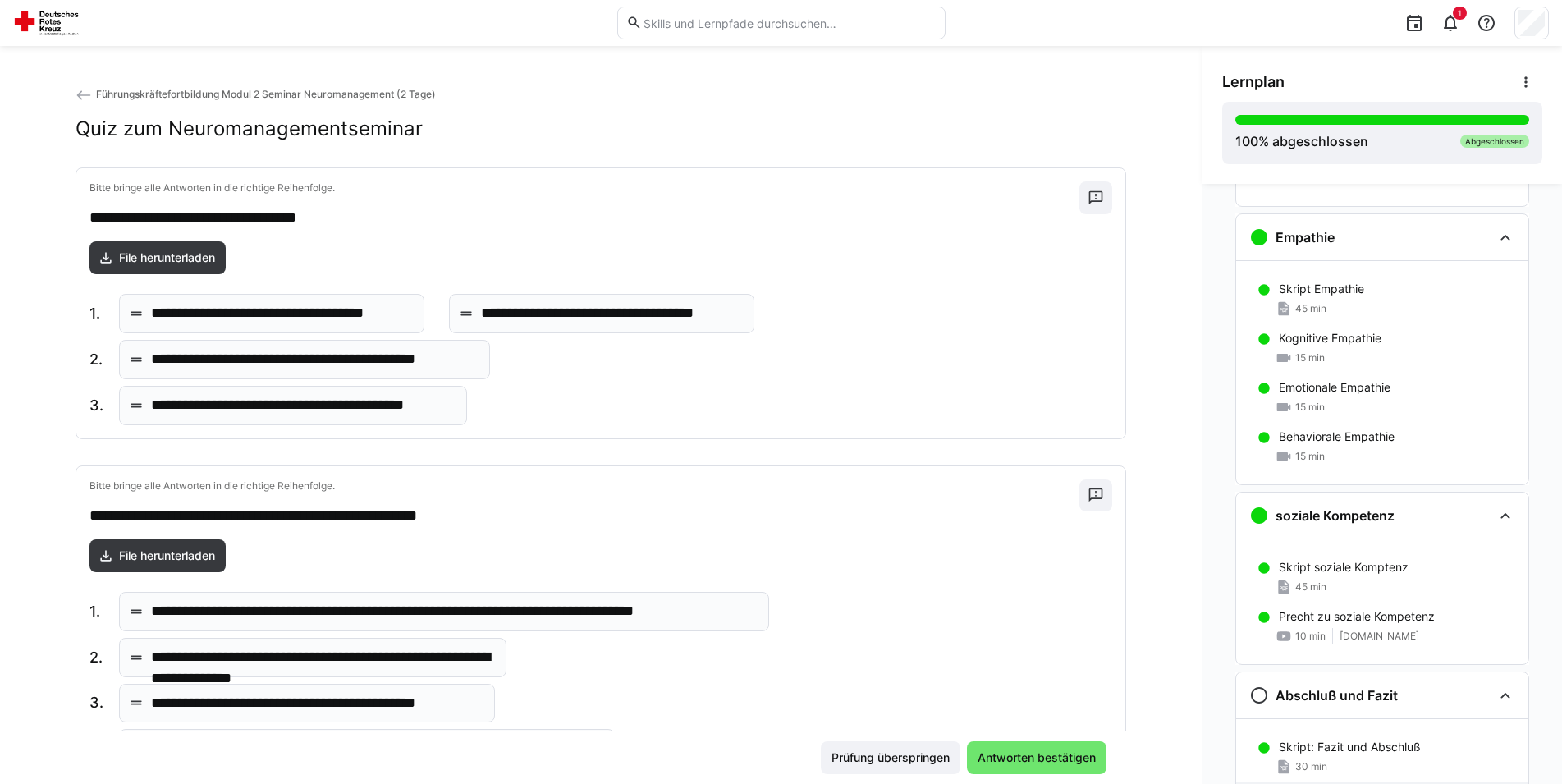
drag, startPoint x: 193, startPoint y: 312, endPoint x: 530, endPoint y: 312, distance: 337.0
click at [530, 312] on body "**********" at bounding box center [781, 392] width 1562 height 784
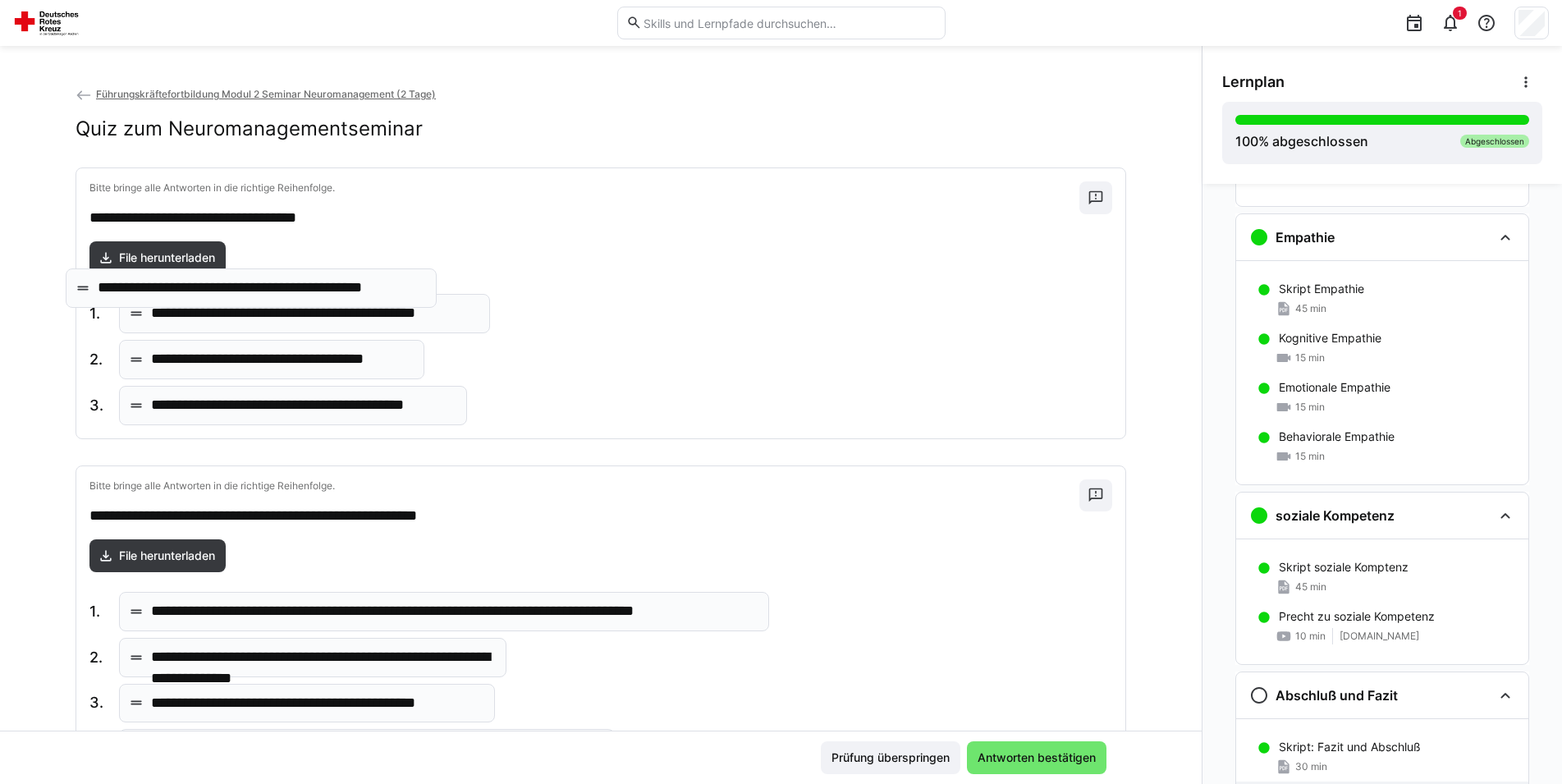
drag, startPoint x: 355, startPoint y: 355, endPoint x: 309, endPoint y: 283, distance: 85.4
click at [309, 283] on body "**********" at bounding box center [781, 392] width 1562 height 784
click at [242, 412] on p "**********" at bounding box center [302, 405] width 304 height 22
click at [89, 407] on span "3." at bounding box center [97, 405] width 16 height 22
click at [128, 405] on eds-icon at bounding box center [135, 405] width 16 height 16
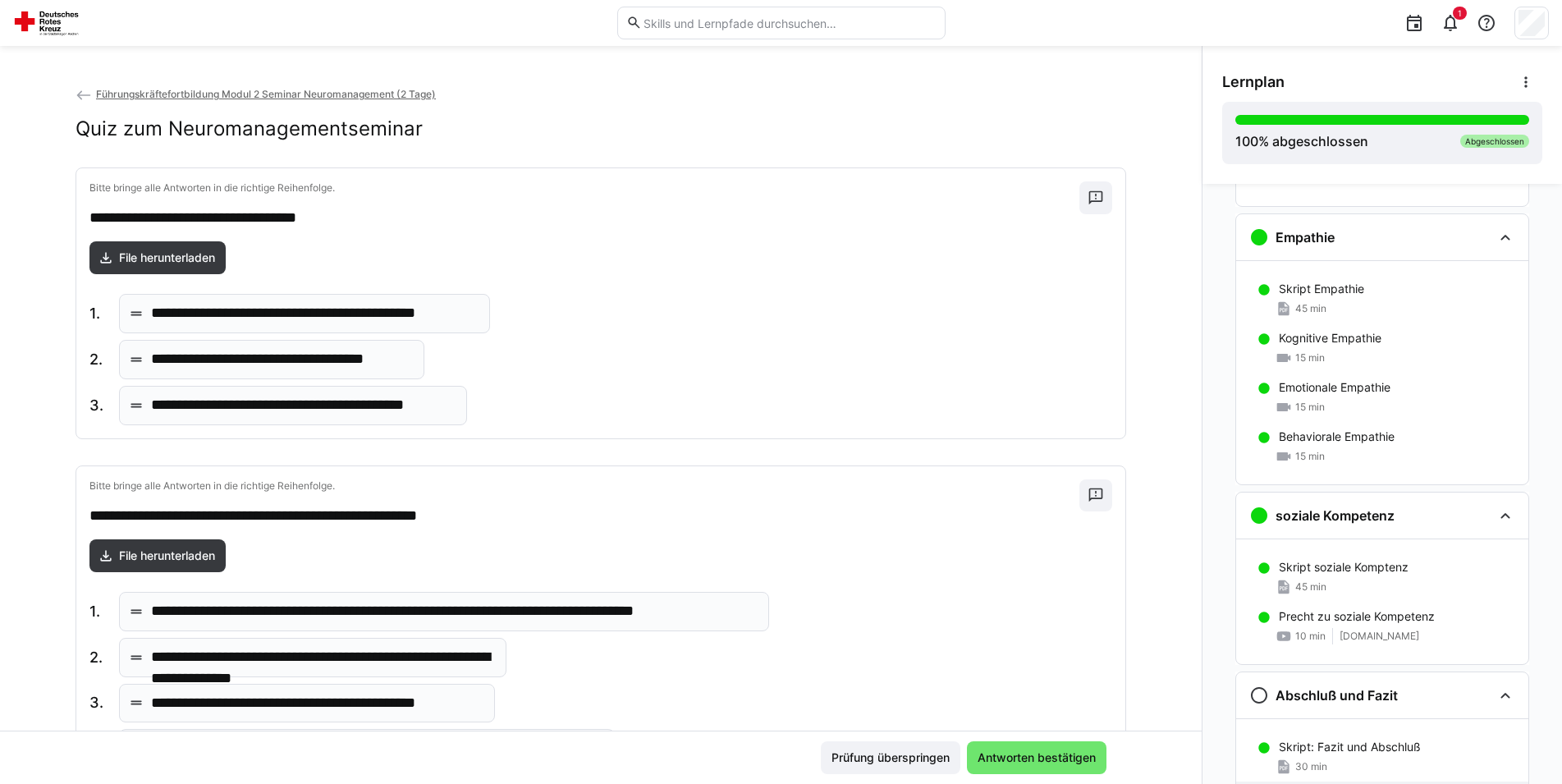
click at [625, 360] on div "**********" at bounding box center [601, 359] width 1023 height 131
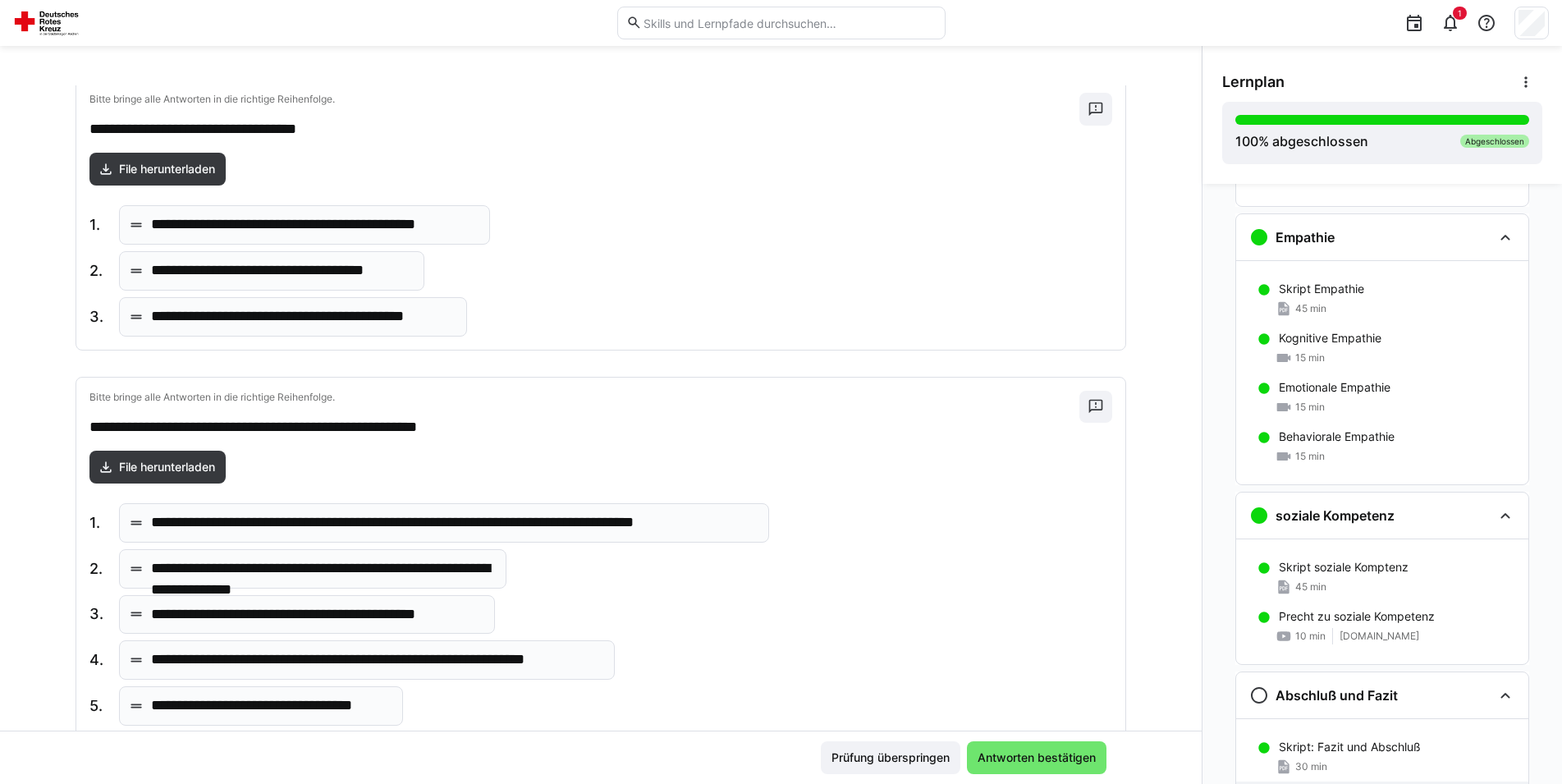
scroll to position [168, 0]
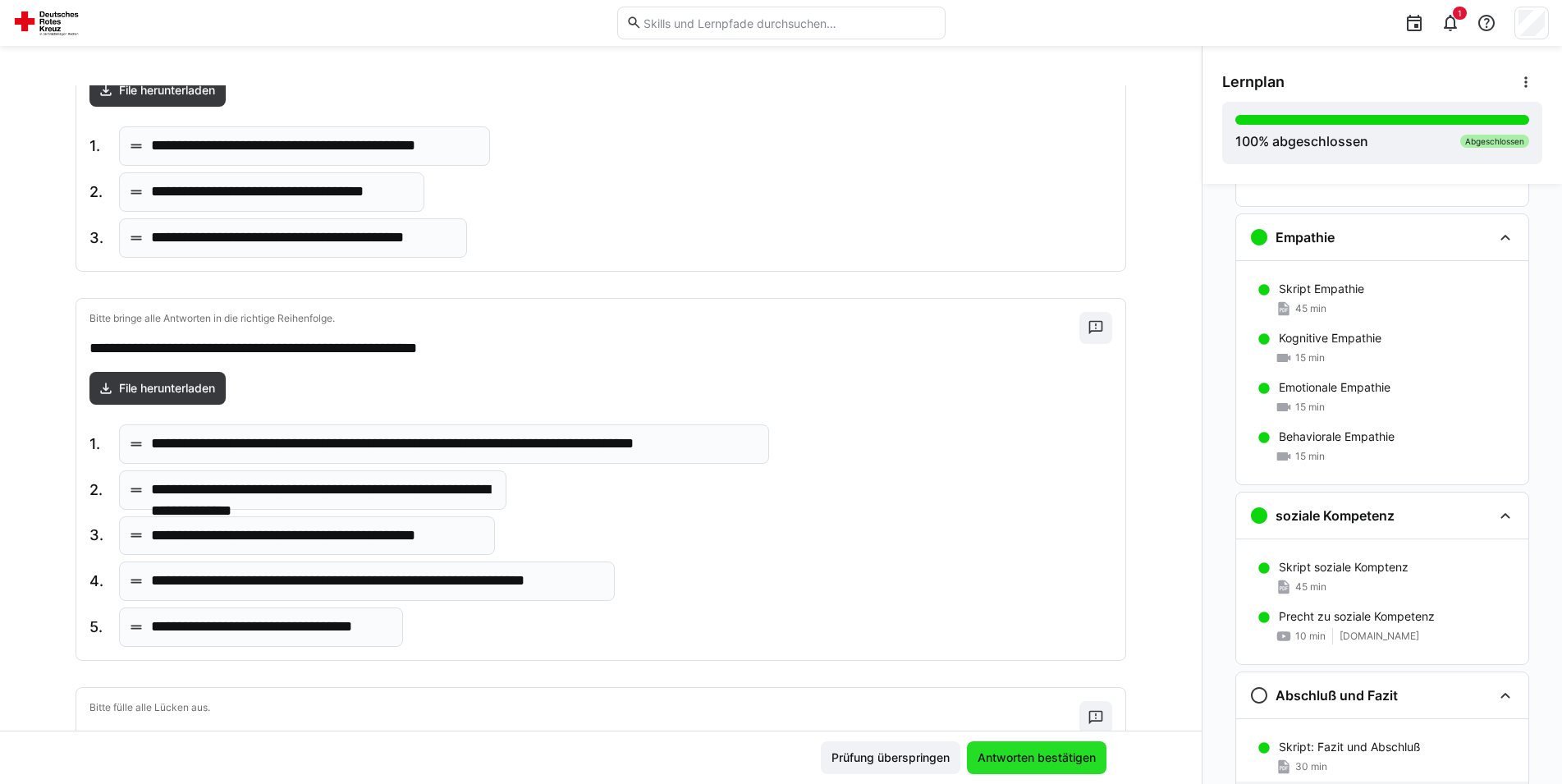
click at [984, 754] on span "Antworten bestätigen" at bounding box center [1037, 757] width 123 height 16
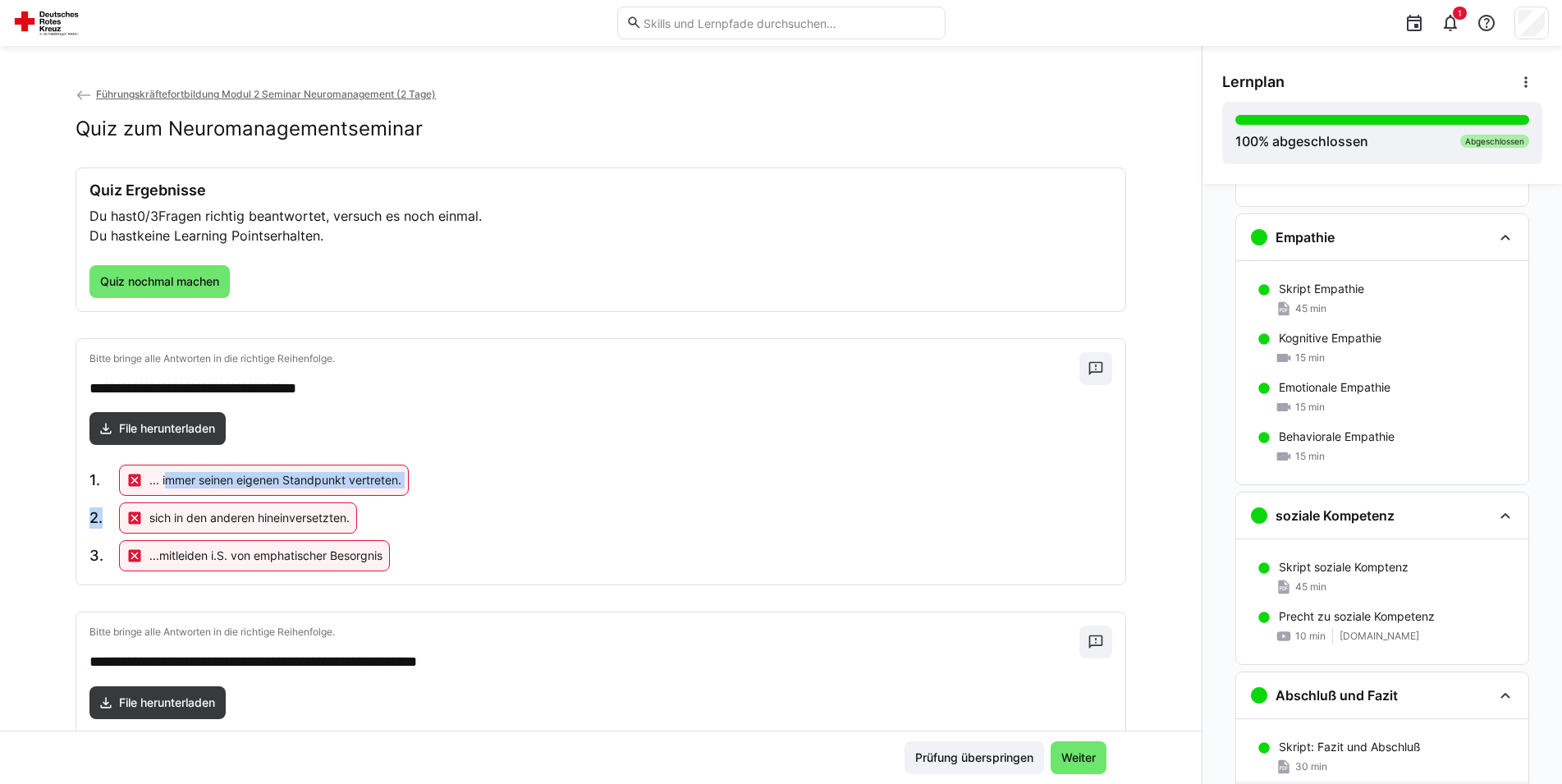
drag, startPoint x: 126, startPoint y: 521, endPoint x: 159, endPoint y: 484, distance: 49.6
click at [159, 484] on div "1. ... immer seinen eigenen Standpunkt vertreten. 2. sich in den anderen hinein…" at bounding box center [248, 518] width 319 height 107
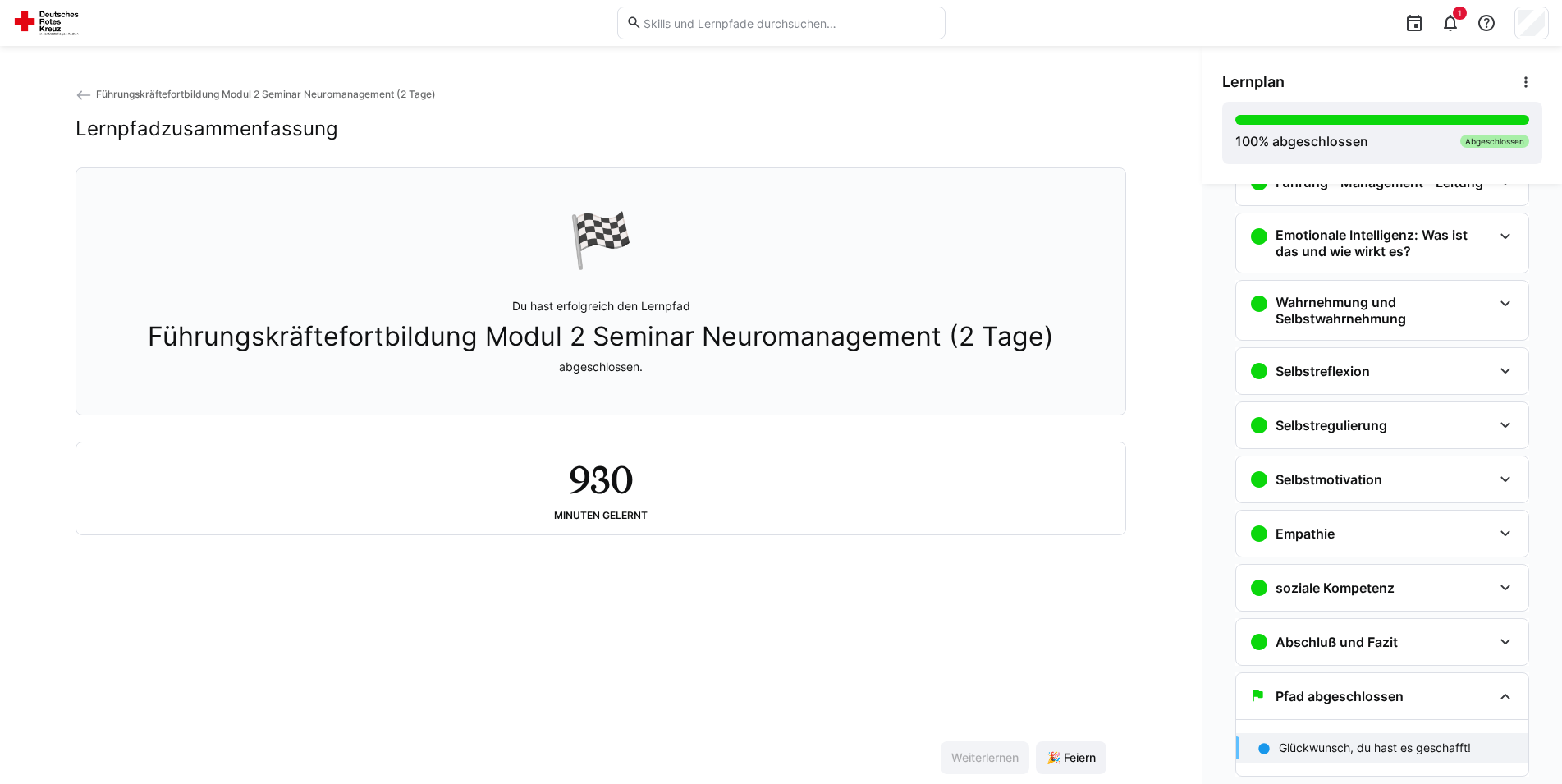
scroll to position [258, 0]
click at [1083, 758] on span "🎉 Feiern" at bounding box center [1071, 757] width 54 height 16
click at [568, 669] on div "Führungskräftefortbildung Modul 2 Seminar Neuromanagement (2 Tage) Lernpfadzusa…" at bounding box center [601, 407] width 1202 height 645
click at [727, 615] on div "Führungskräftefortbildung Modul 2 Seminar Neuromanagement (2 Tage) Lernpfadzusa…" at bounding box center [601, 407] width 1202 height 645
click at [1057, 758] on span "🎉 Feiern" at bounding box center [1071, 757] width 54 height 16
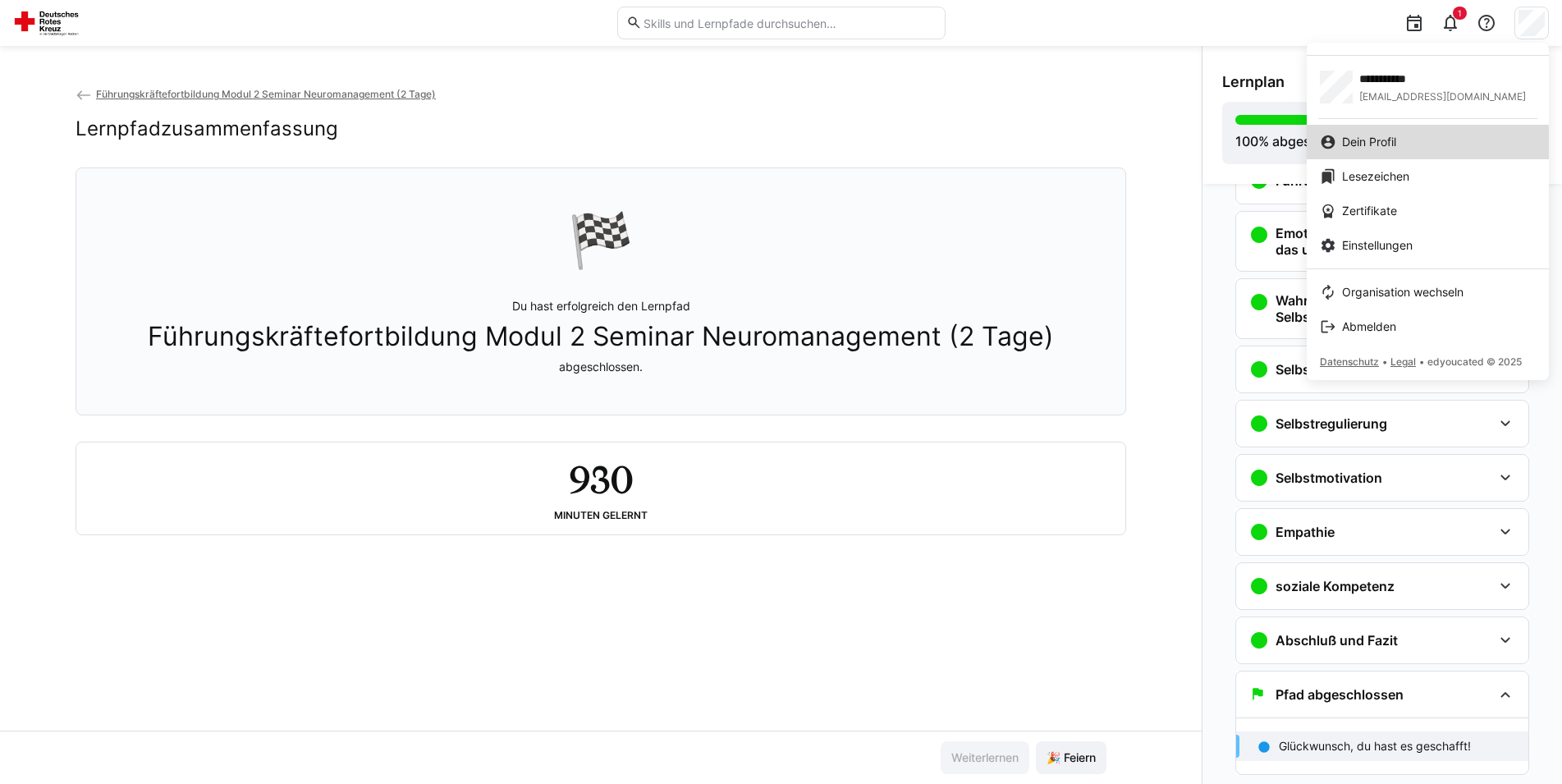
click at [1351, 145] on span "Dein Profil" at bounding box center [1369, 141] width 54 height 16
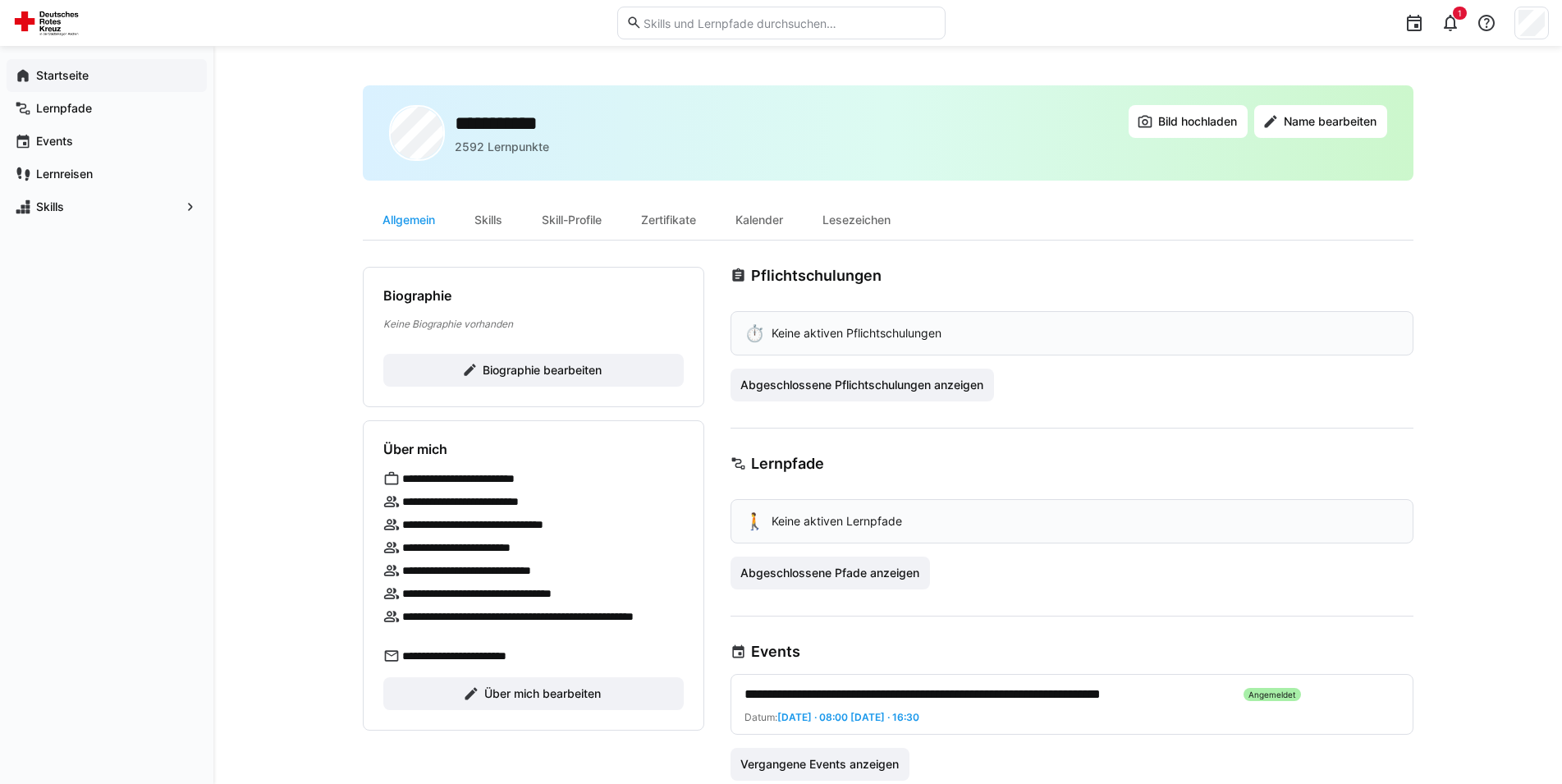
click at [0, 0] on app-navigation-label "Startseite" at bounding box center [0, 0] width 0 height 0
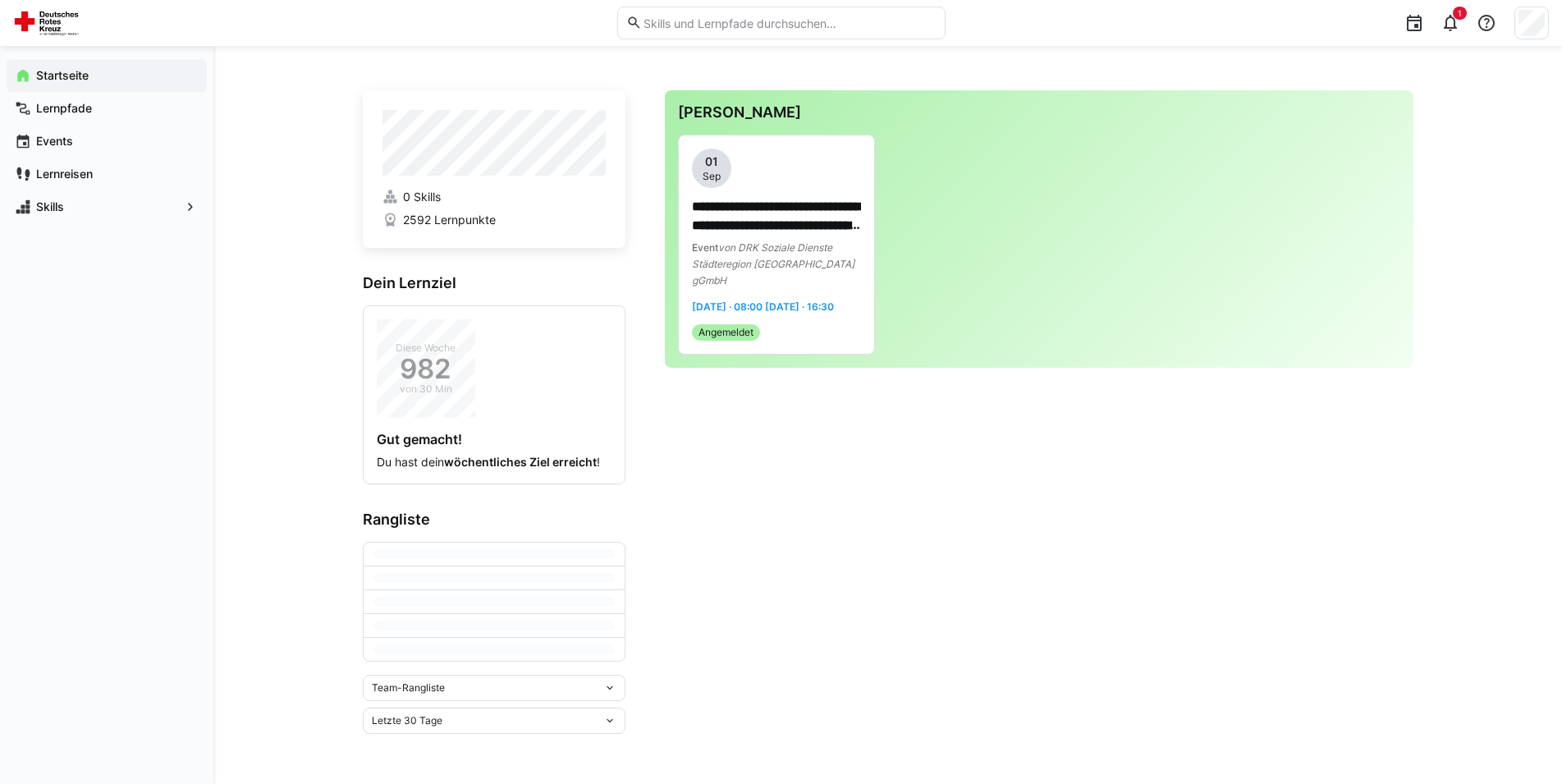
click at [478, 524] on h3 "Rangliste" at bounding box center [494, 519] width 262 height 18
click at [0, 0] on app-navigation-label "Lernpfade" at bounding box center [0, 0] width 0 height 0
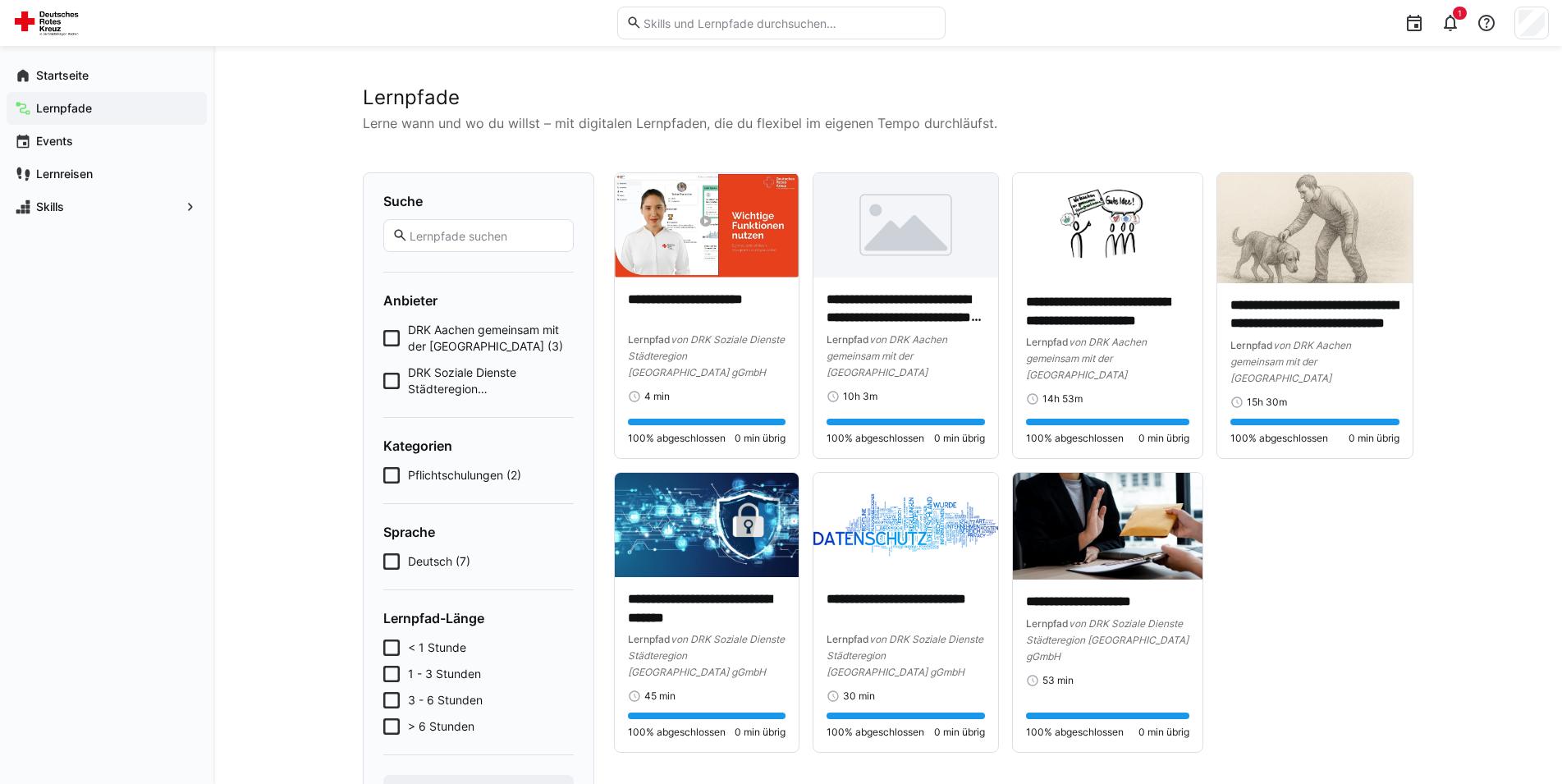
scroll to position [83, 0]
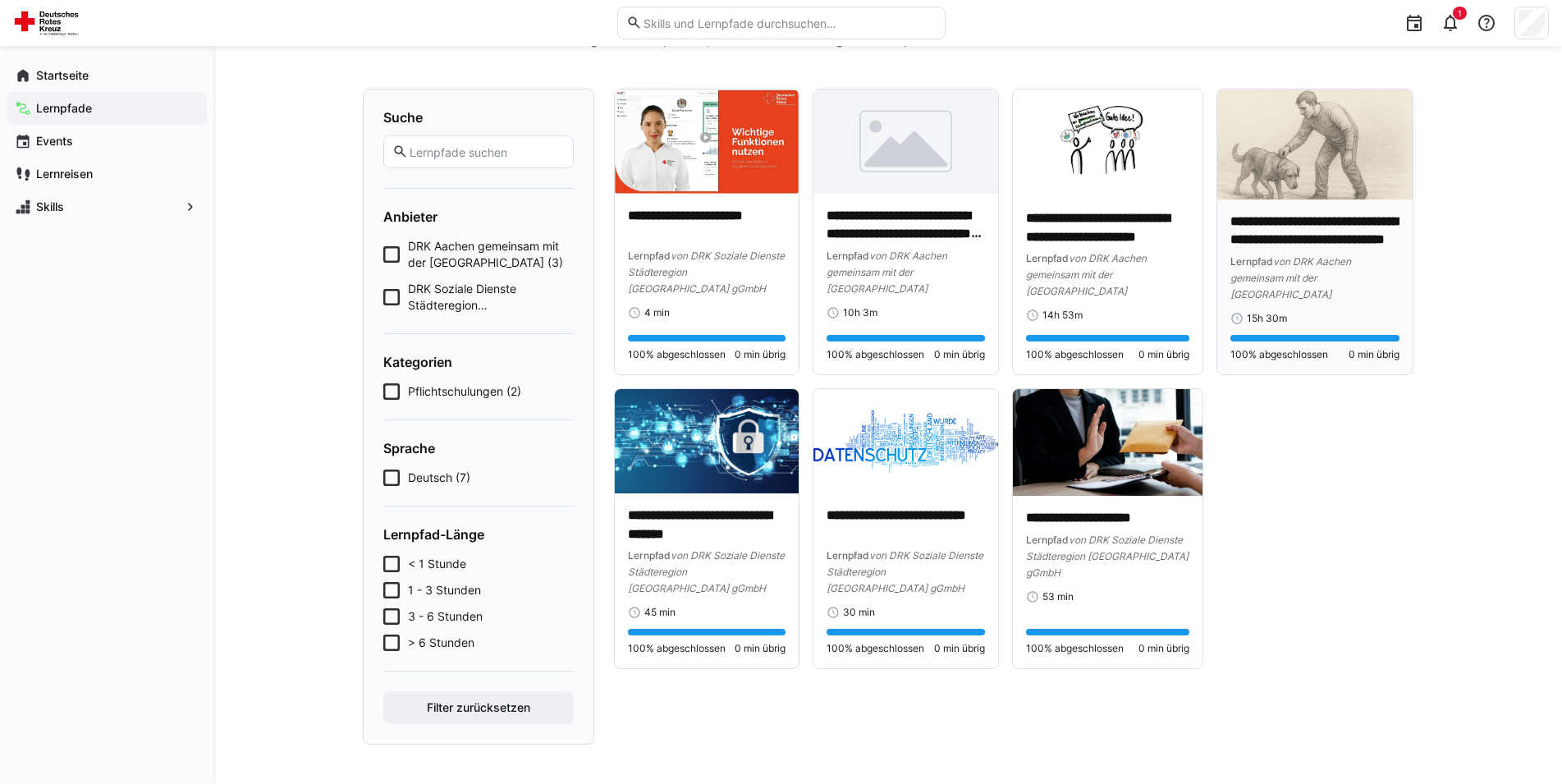
click at [1306, 271] on div "Lernpfad von DRK Aachen gemeinsam mit der [GEOGRAPHIC_DATA]" at bounding box center [1315, 277] width 169 height 49
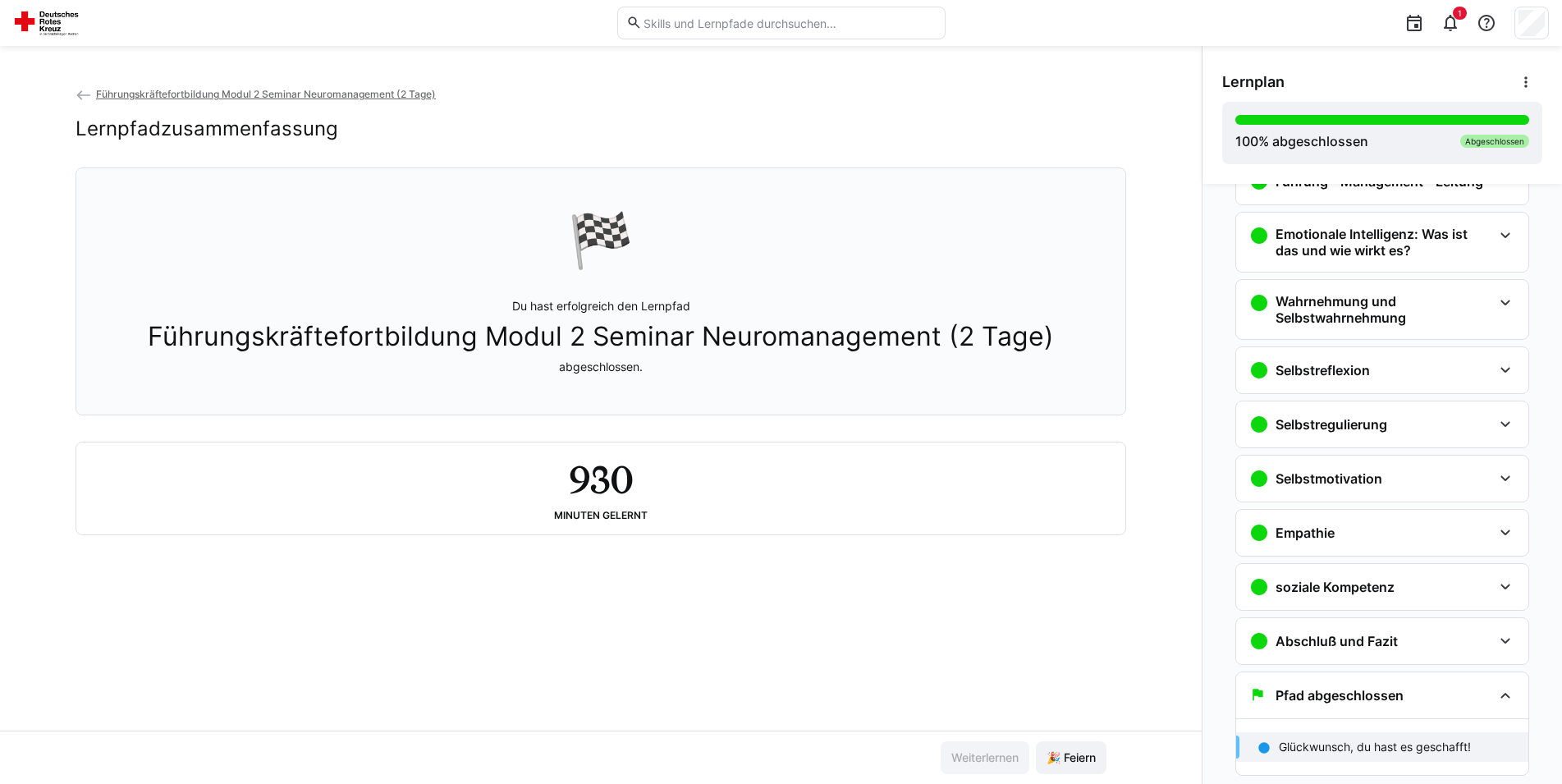
scroll to position [258, 0]
click at [1057, 760] on span "🎉 Feiern" at bounding box center [1071, 757] width 54 height 16
click at [552, 636] on div "Führungskräftefortbildung Modul 2 Seminar Neuromanagement (2 Tage) Lernpfadzusa…" at bounding box center [601, 407] width 1202 height 645
click at [500, 623] on div "Führungskräftefortbildung Modul 2 Seminar Neuromanagement (2 Tage) Lernpfadzusa…" at bounding box center [601, 407] width 1202 height 645
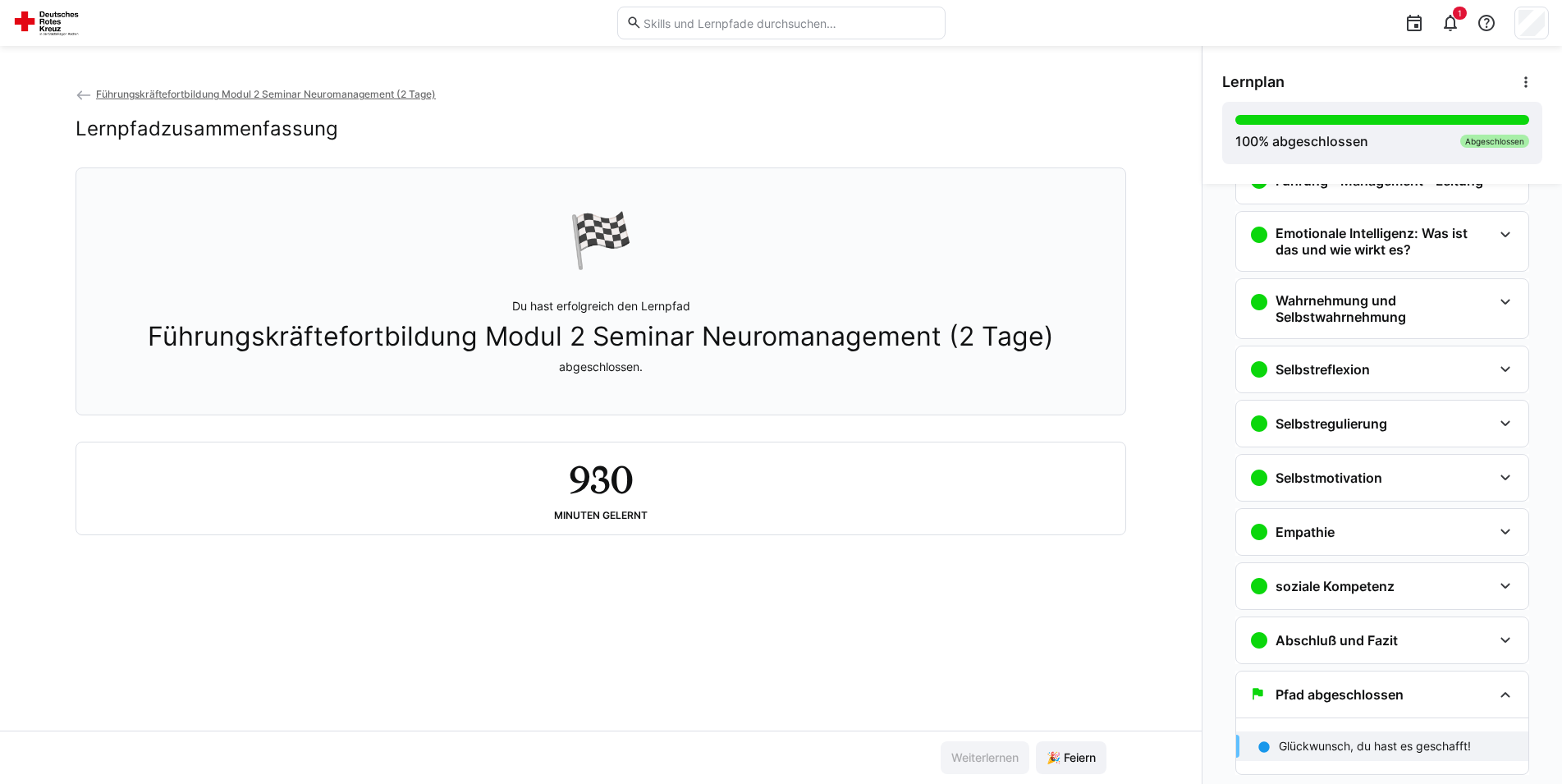
click at [573, 597] on div "Führungskräftefortbildung Modul 2 Seminar Neuromanagement (2 Tage) Lernpfadzusa…" at bounding box center [601, 407] width 1202 height 645
click at [691, 653] on div "Führungskräftefortbildung Modul 2 Seminar Neuromanagement (2 Tage) Lernpfadzusa…" at bounding box center [601, 407] width 1202 height 645
